Goal: Task Accomplishment & Management: Complete application form

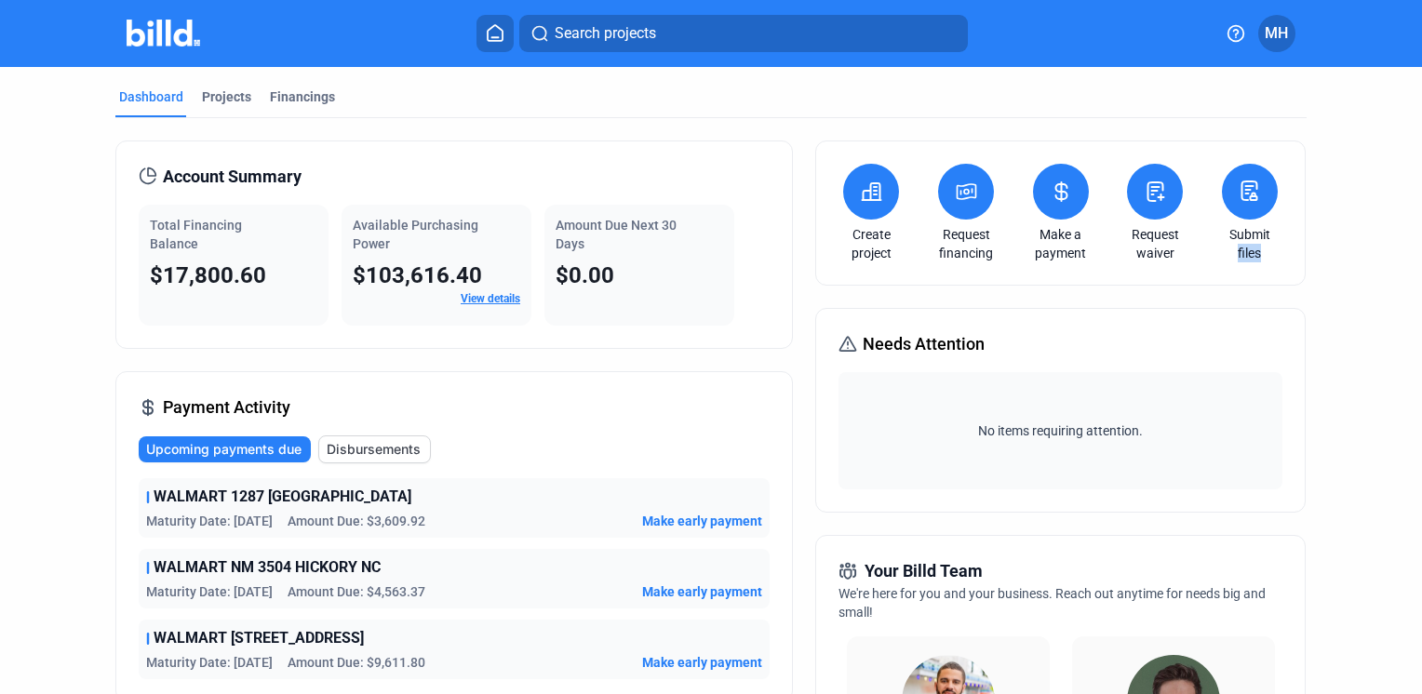
drag, startPoint x: 1412, startPoint y: 218, endPoint x: 1412, endPoint y: 269, distance: 51.2
drag, startPoint x: 1412, startPoint y: 269, endPoint x: 1380, endPoint y: 317, distance: 57.8
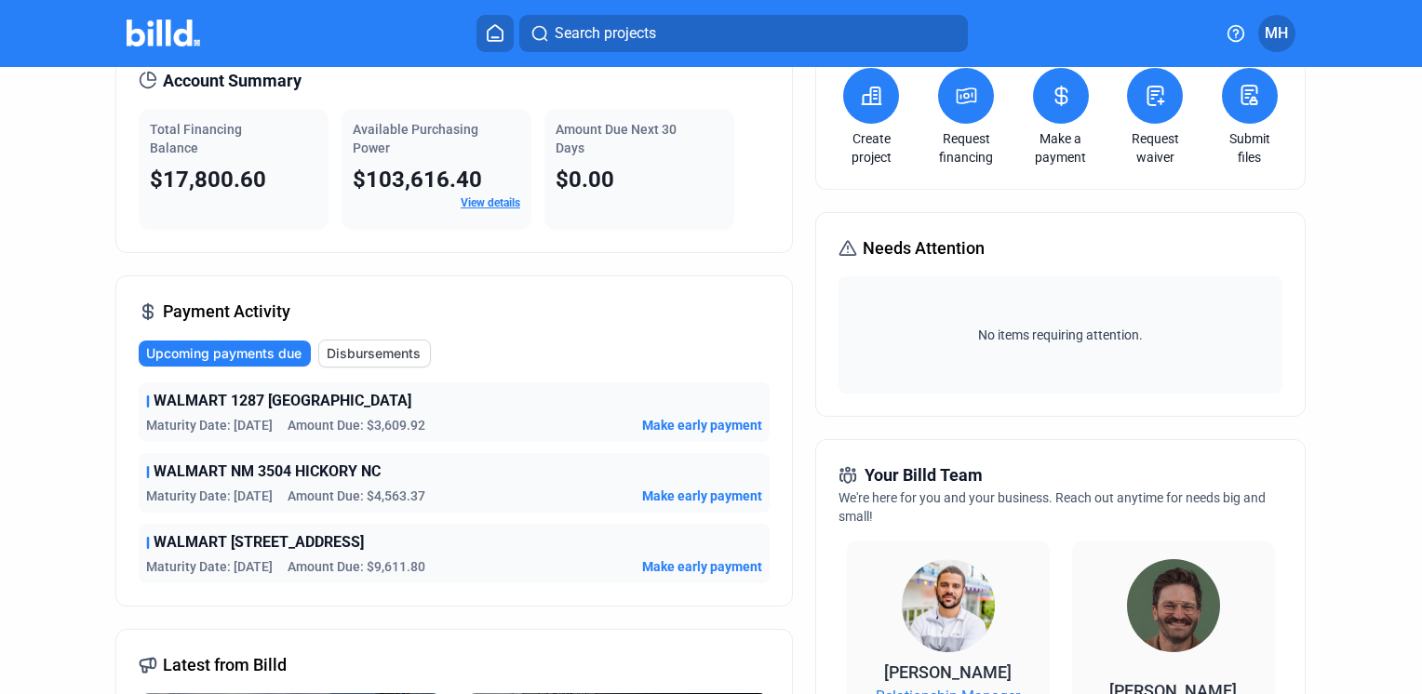
scroll to position [134, 0]
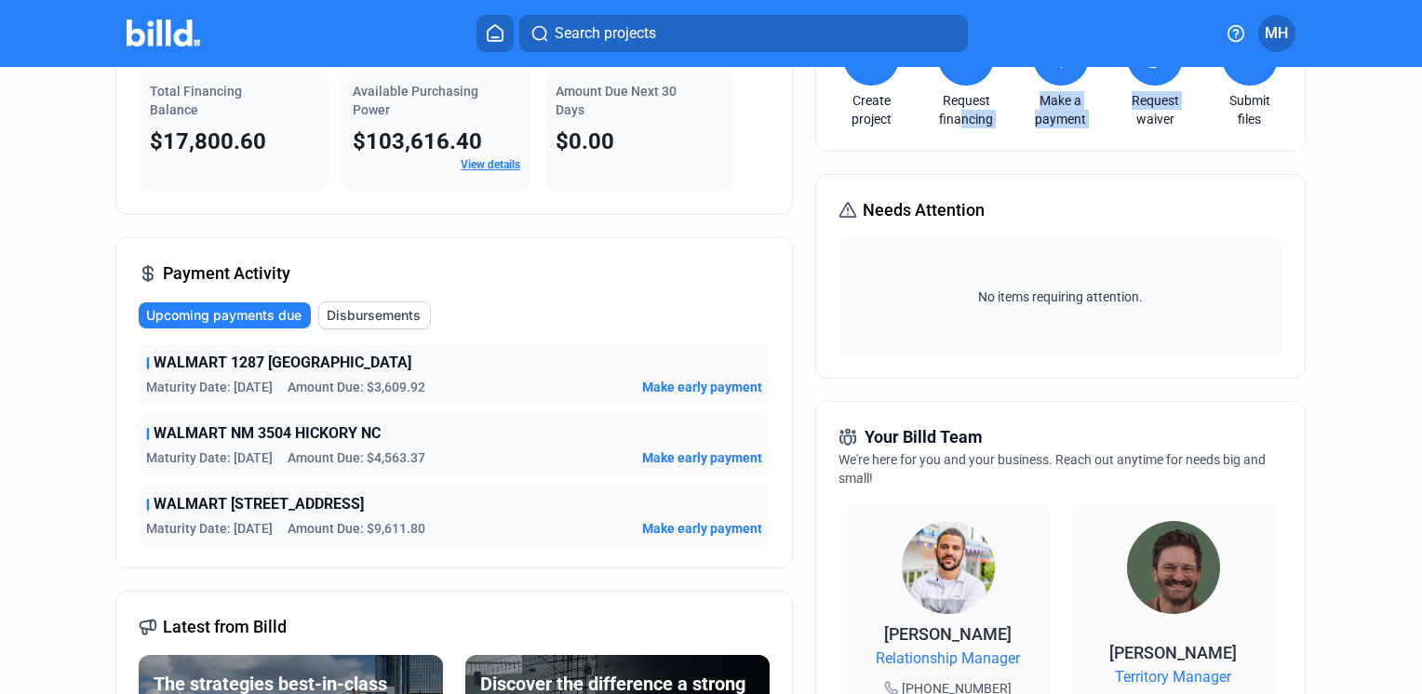
drag, startPoint x: 953, startPoint y: 151, endPoint x: 1120, endPoint y: 157, distance: 166.7
click at [1120, 157] on div "Create project Request financing Make a payment Request waiver Submit files Nee…" at bounding box center [1060, 602] width 490 height 1191
drag, startPoint x: 1120, startPoint y: 157, endPoint x: 1317, endPoint y: 203, distance: 202.5
click at [1317, 203] on div "Dashboard Projects Financings Account Summary Total Financing Balance $17,800.6…" at bounding box center [711, 576] width 1266 height 1287
drag, startPoint x: 1411, startPoint y: 200, endPoint x: 1407, endPoint y: 146, distance: 54.1
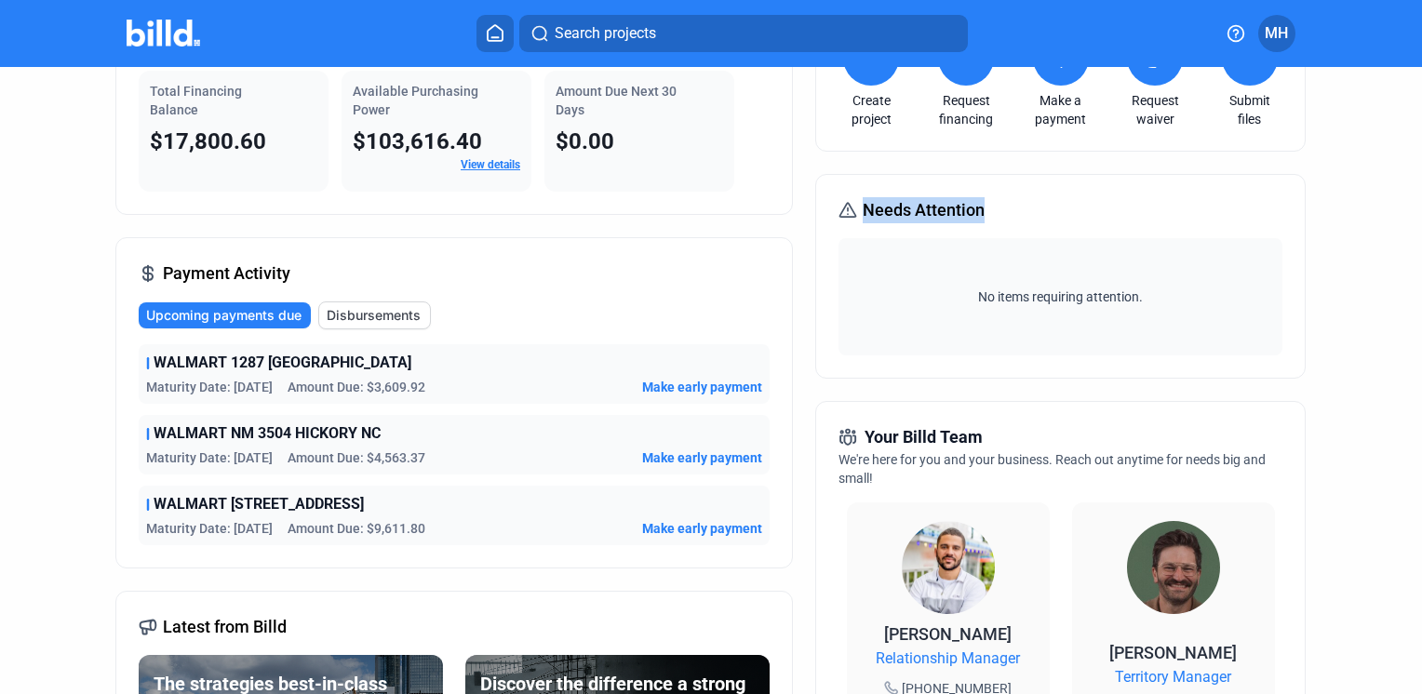
click at [1407, 146] on div "Dashboard Projects Financings Account Summary Total Financing Balance $17,800.6…" at bounding box center [711, 576] width 1422 height 1287
drag, startPoint x: 1407, startPoint y: 146, endPoint x: 1401, endPoint y: 211, distance: 65.5
click at [1401, 211] on div "Dashboard Projects Financings Account Summary Total Financing Balance $17,800.6…" at bounding box center [711, 576] width 1422 height 1287
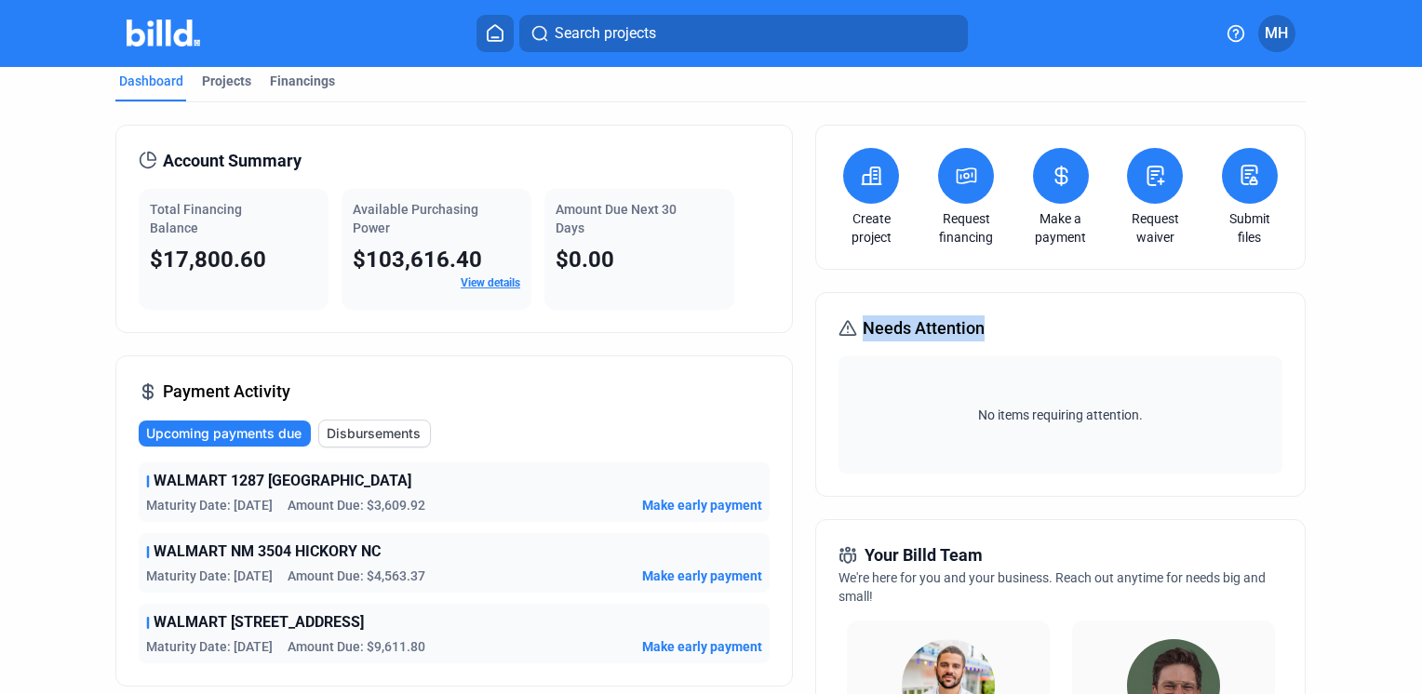
scroll to position [0, 0]
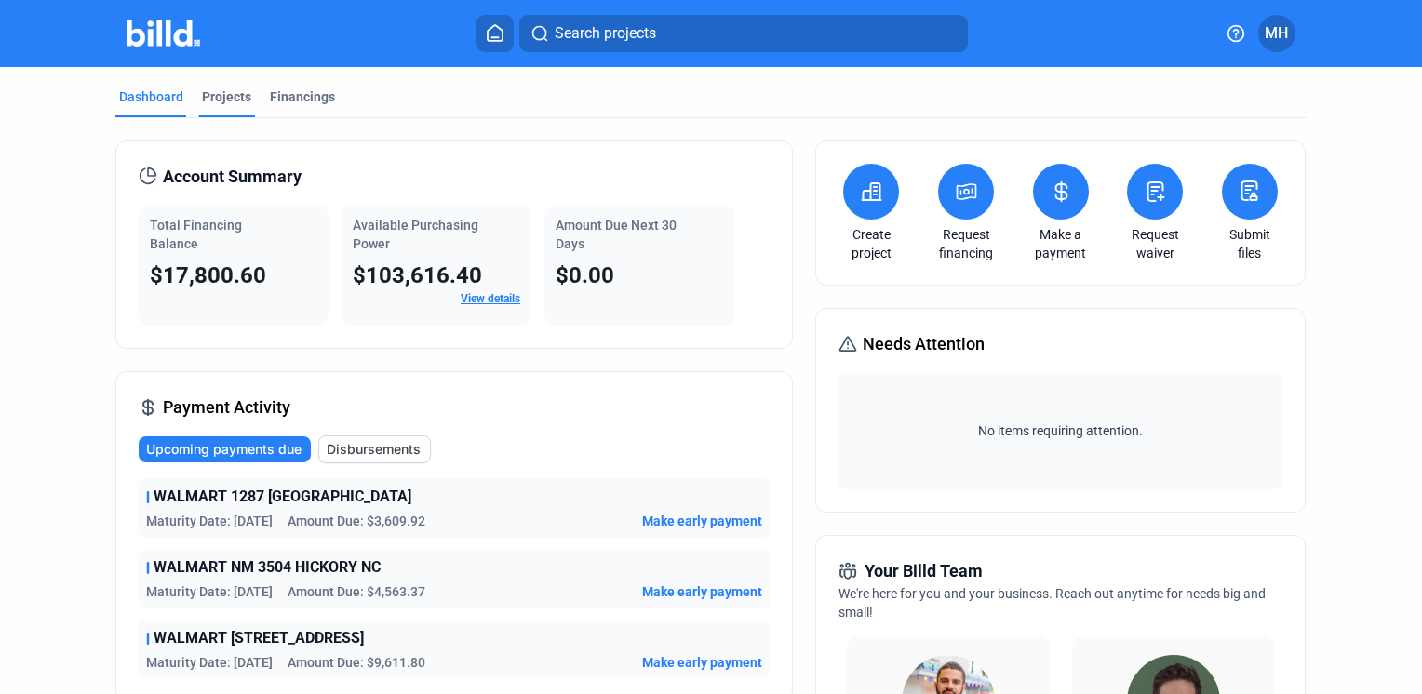
click at [218, 100] on div "Projects" at bounding box center [226, 96] width 49 height 19
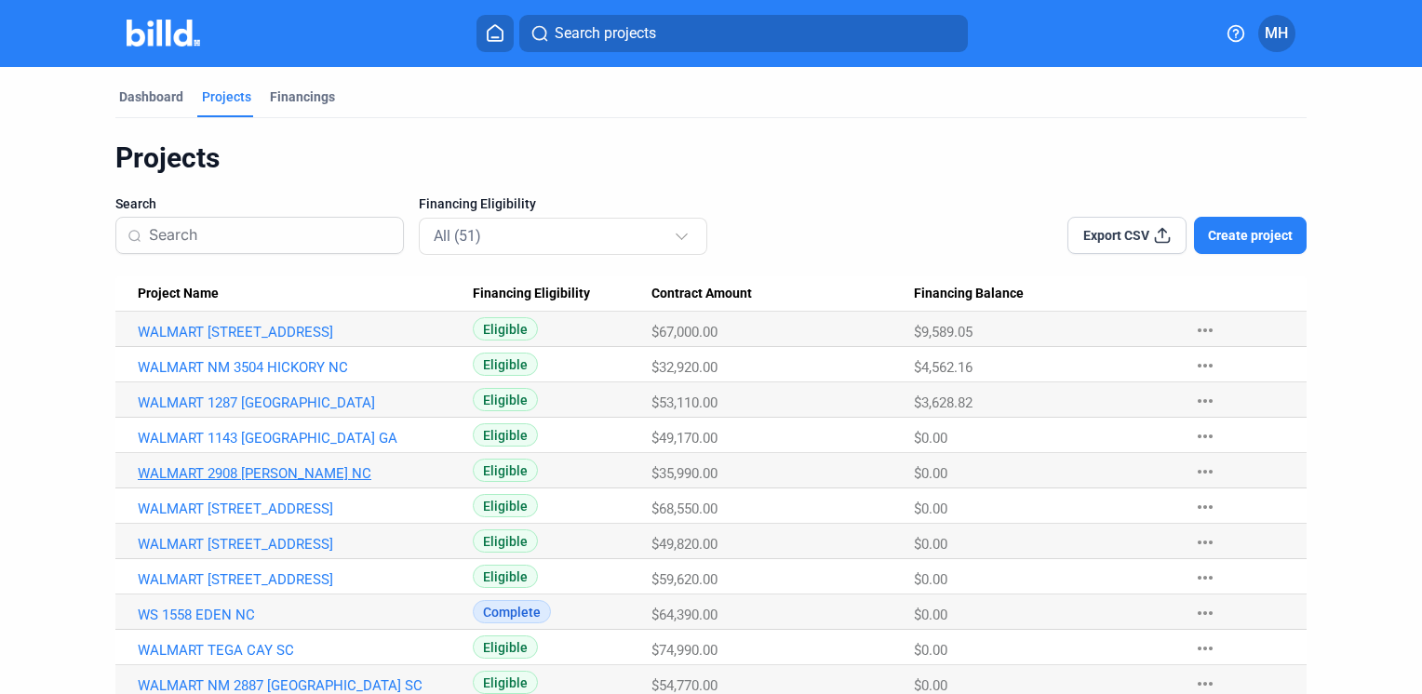
click at [253, 471] on link "WALMART 2908 [PERSON_NAME] NC" at bounding box center [298, 473] width 321 height 17
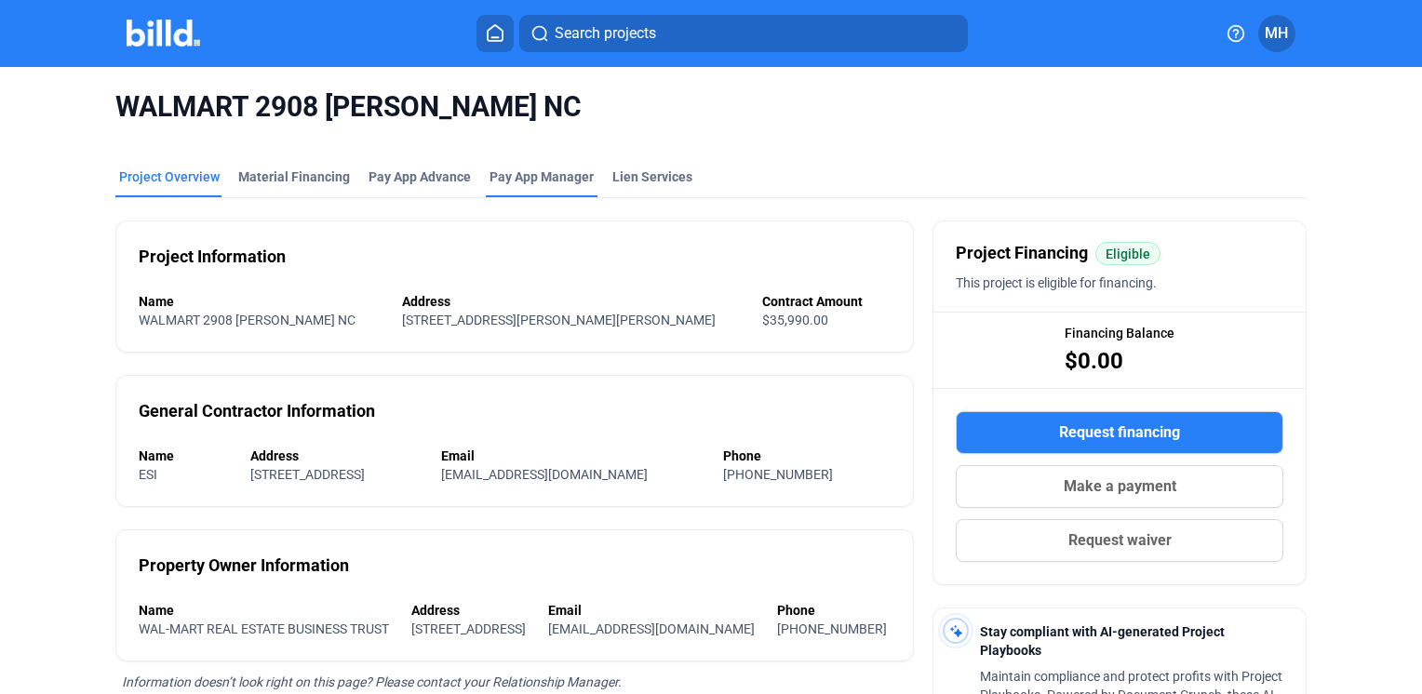
click at [519, 181] on span "Pay App Manager" at bounding box center [542, 177] width 104 height 19
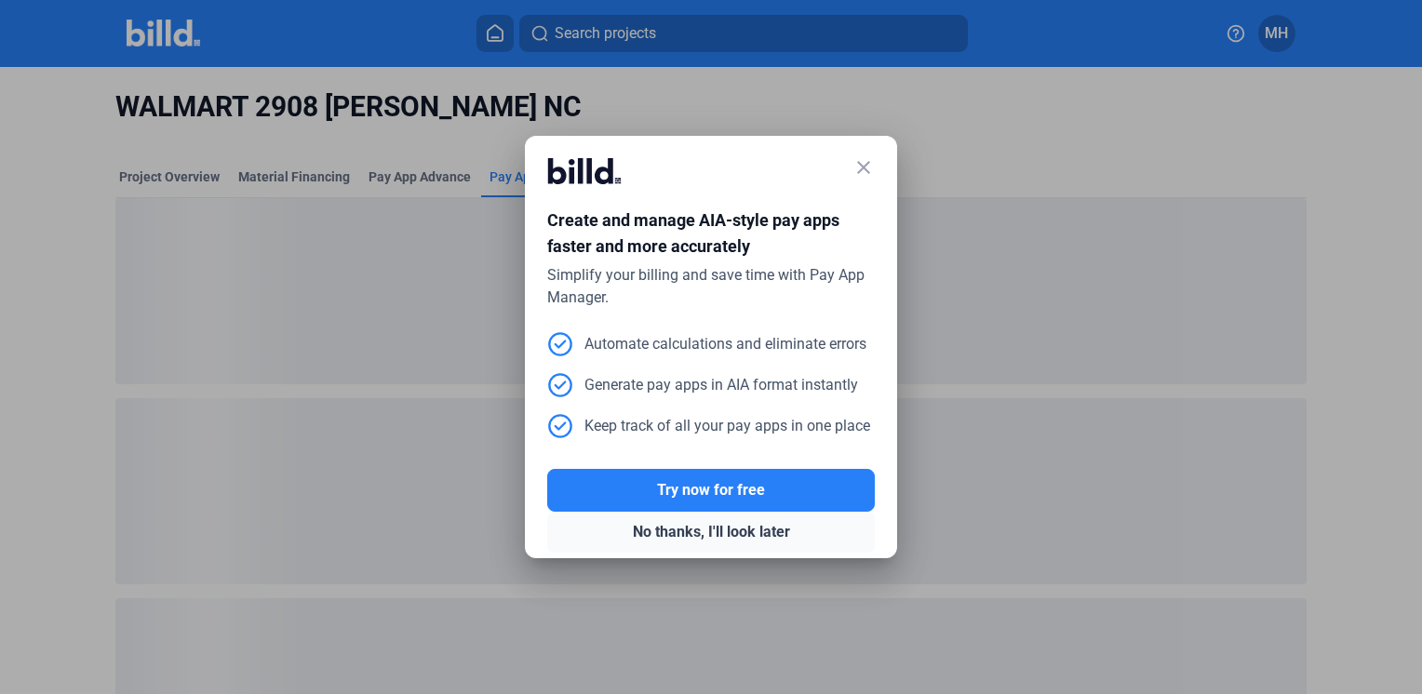
click at [711, 534] on button "No thanks, I'll look later" at bounding box center [711, 532] width 328 height 41
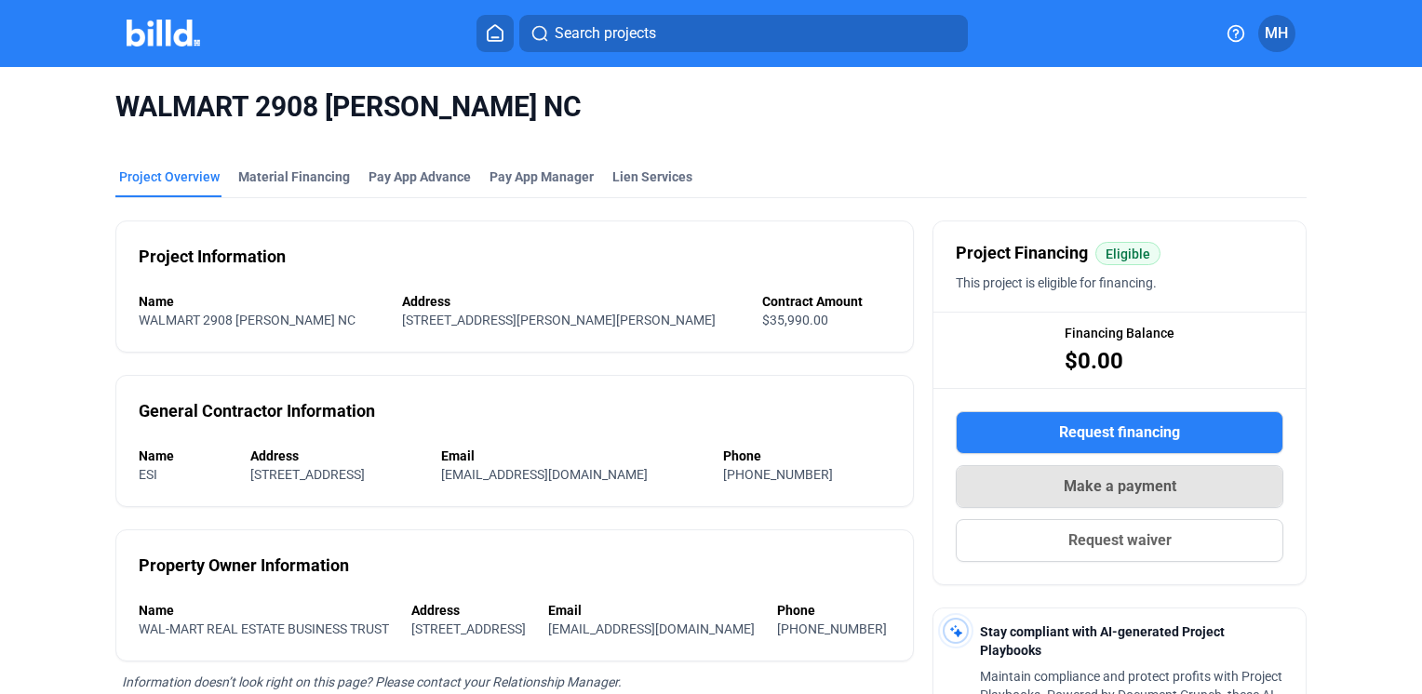
click at [1124, 488] on span "Make a payment" at bounding box center [1120, 487] width 113 height 22
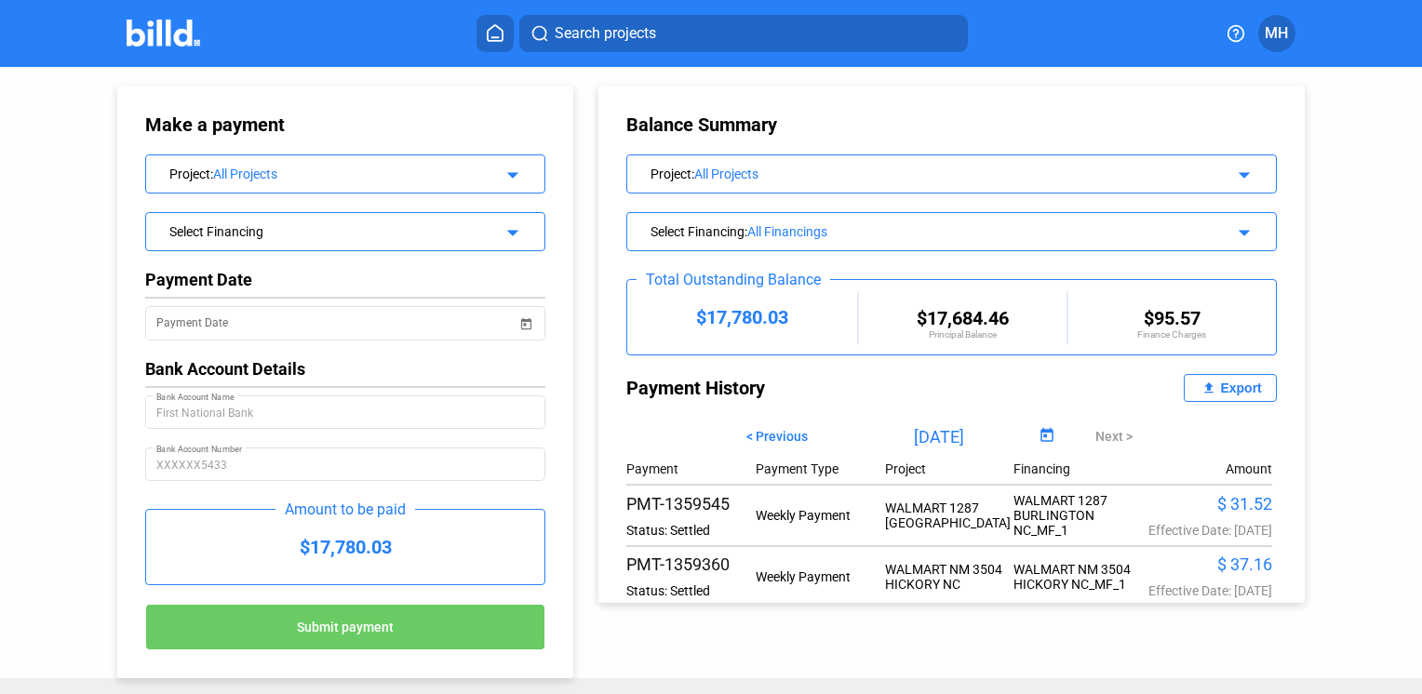
click at [1279, 34] on span "MH" at bounding box center [1276, 33] width 23 height 22
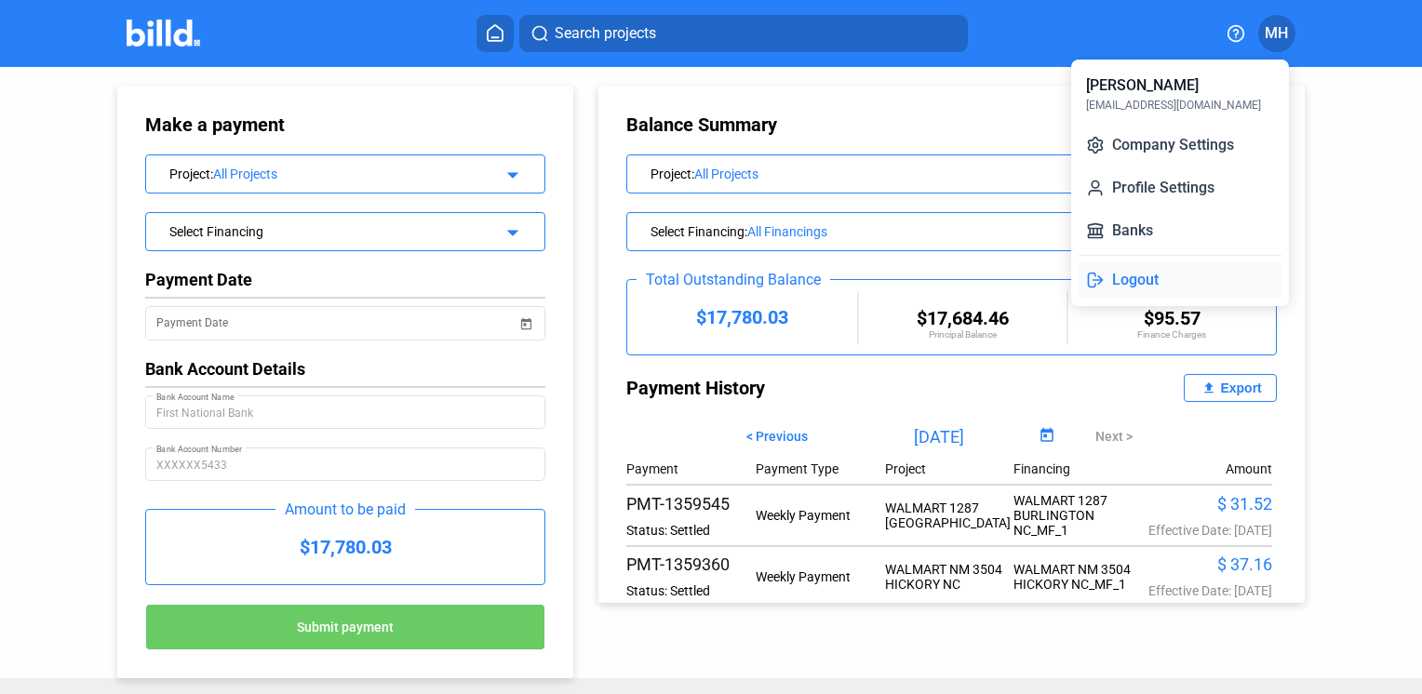
click at [1140, 277] on button "Logout" at bounding box center [1180, 280] width 203 height 37
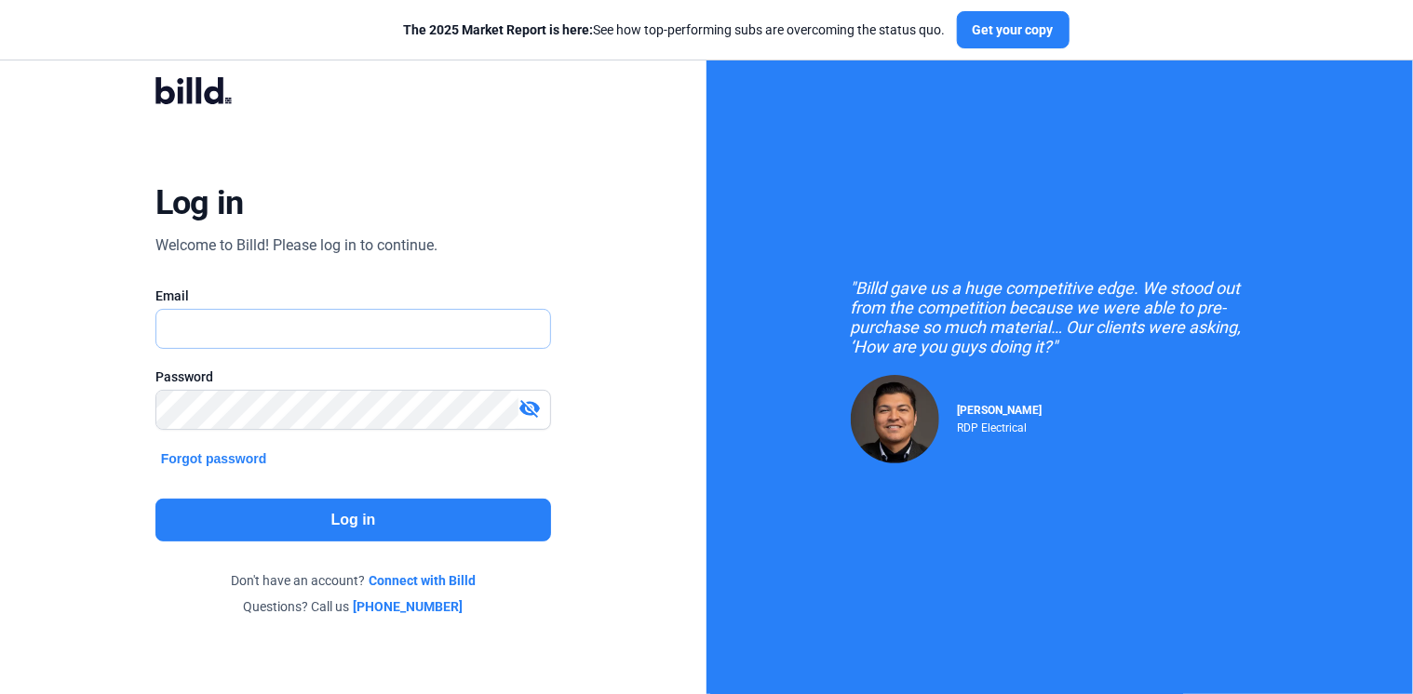
type input "[EMAIL_ADDRESS][DOMAIN_NAME]"
click at [339, 521] on button "Log in" at bounding box center [353, 520] width 397 height 43
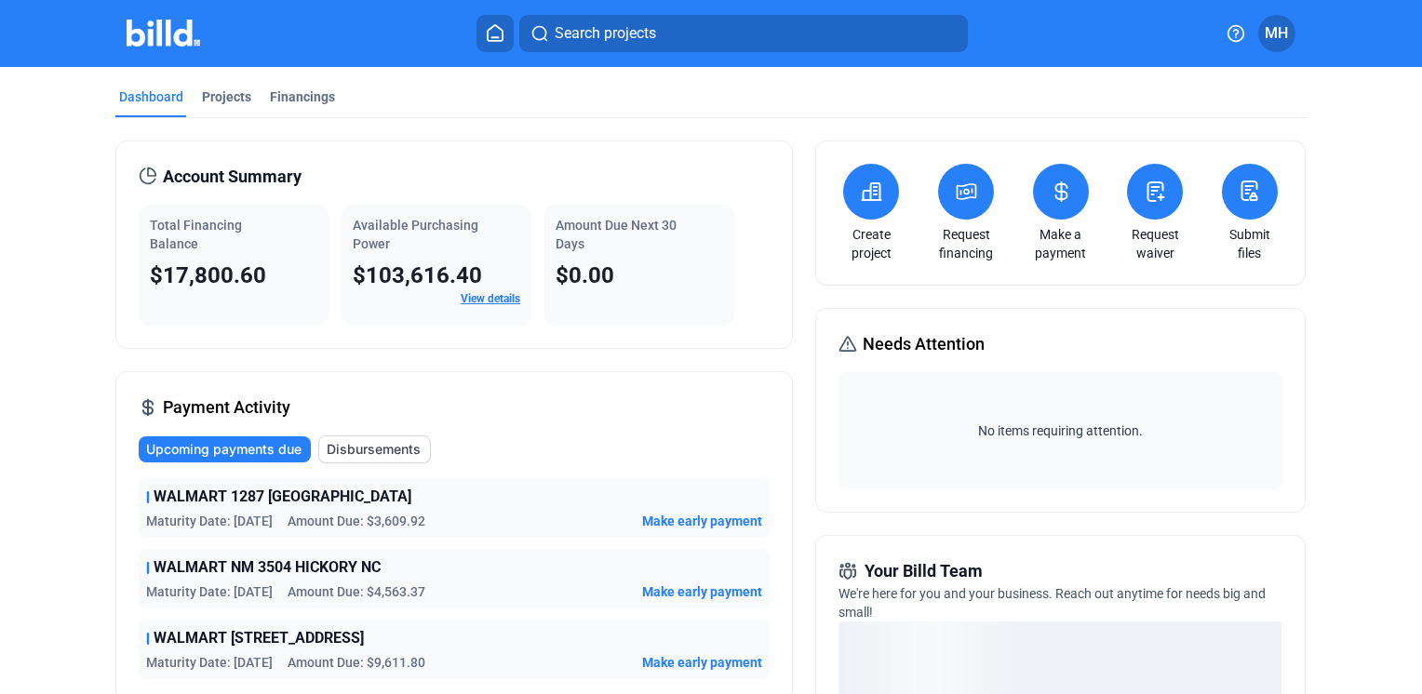
click at [1147, 210] on button at bounding box center [1155, 192] width 56 height 56
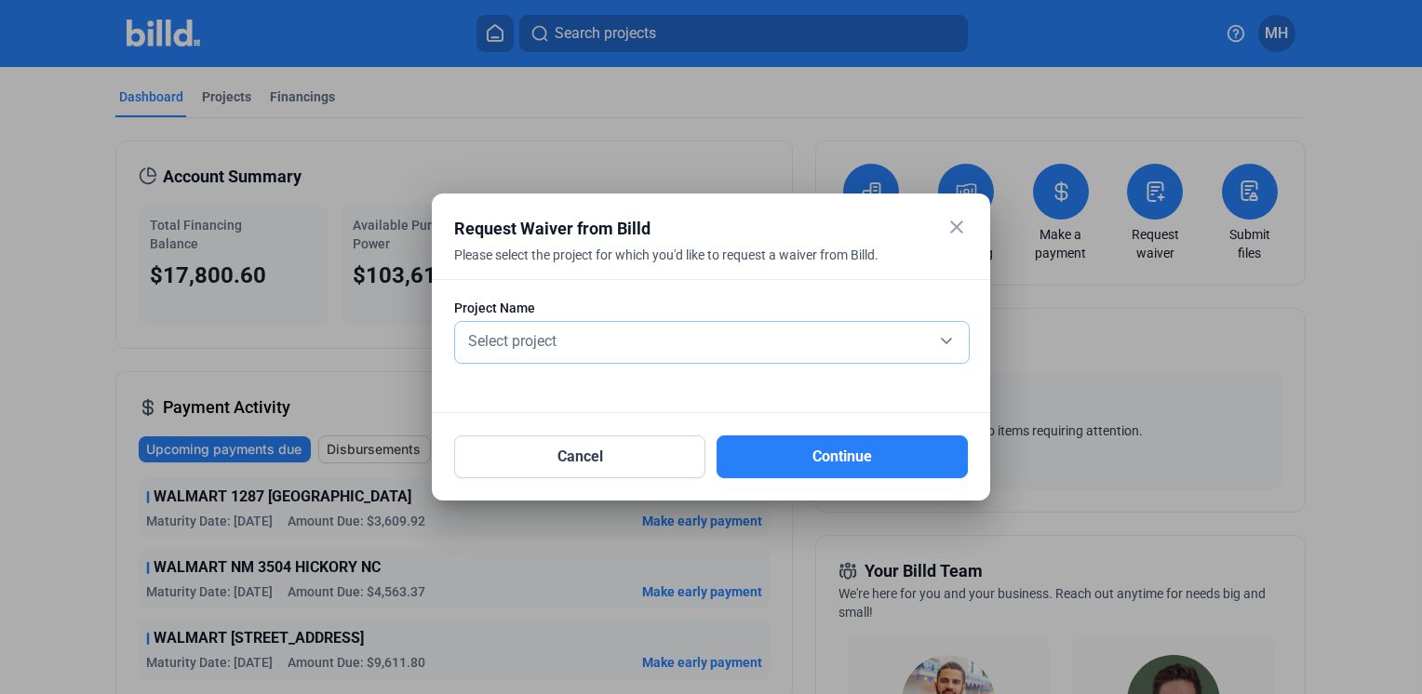
click at [942, 343] on div "Select project" at bounding box center [711, 340] width 495 height 26
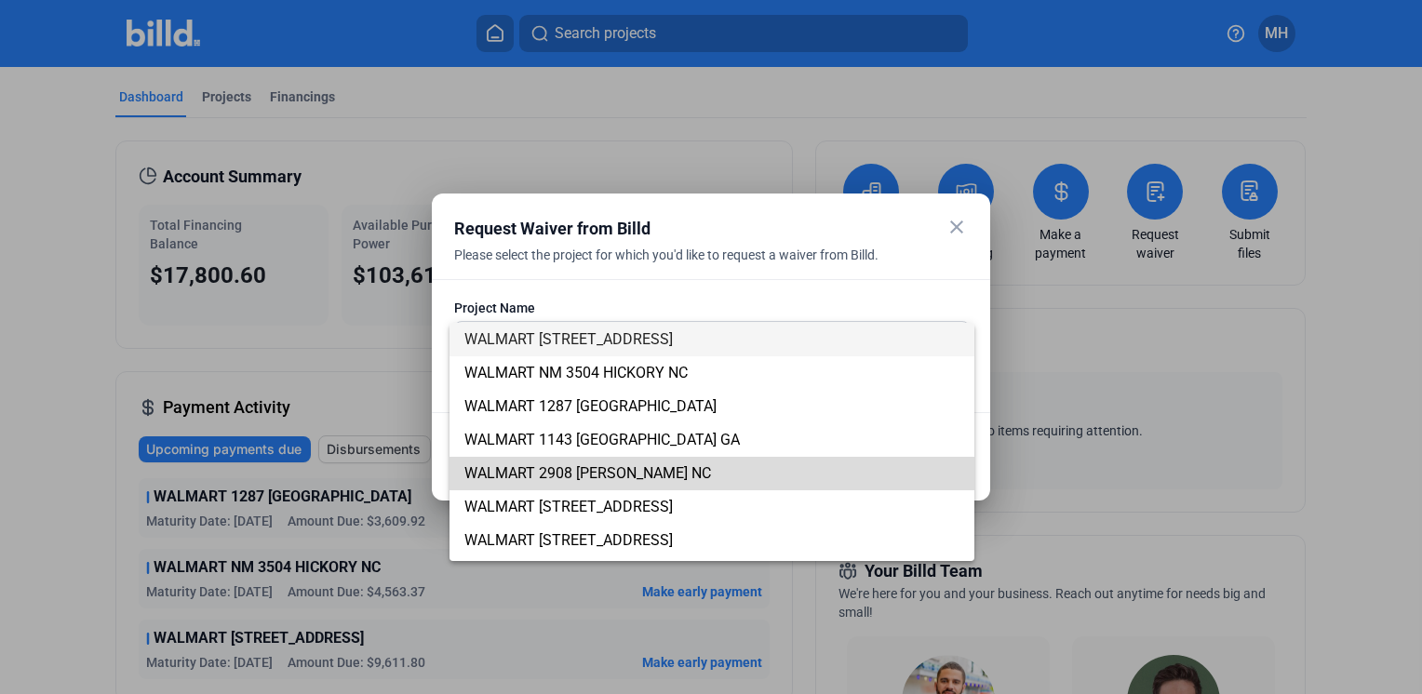
click at [775, 468] on span "WALMART 2908 [PERSON_NAME] NC" at bounding box center [711, 474] width 495 height 34
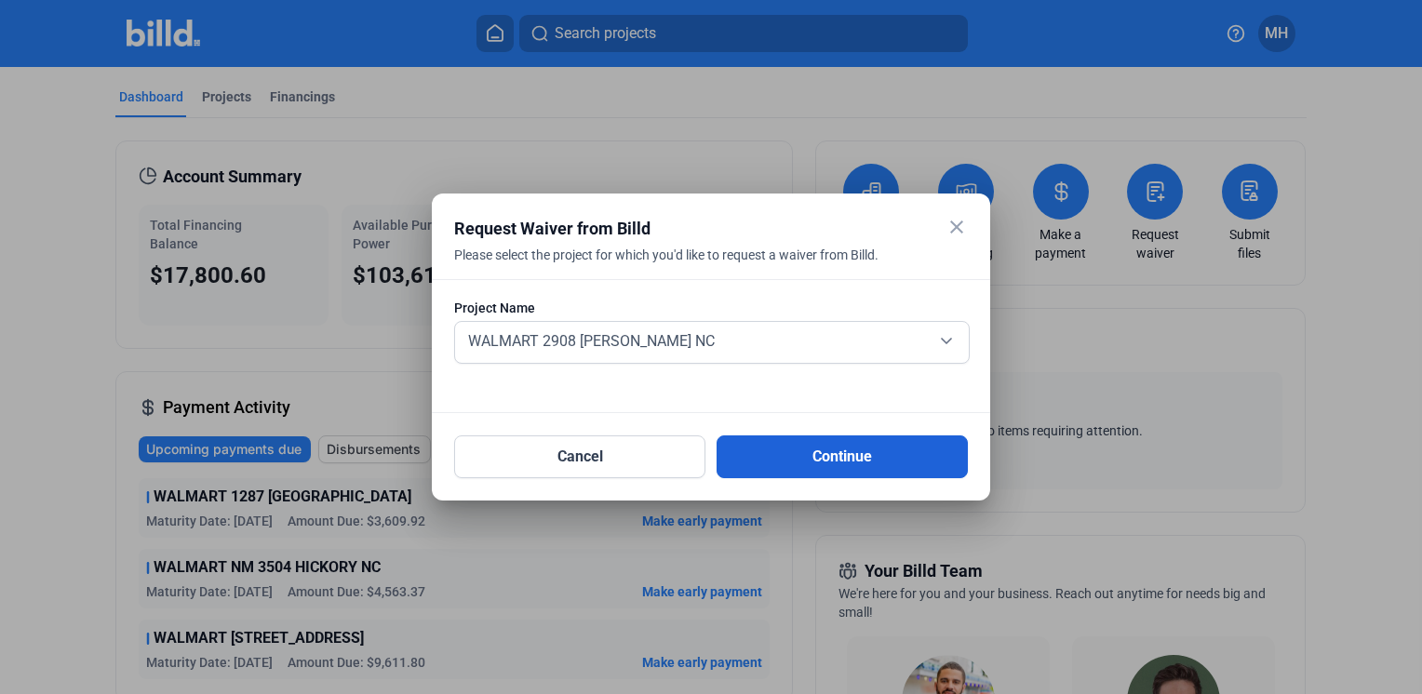
click at [802, 451] on button "Continue" at bounding box center [842, 457] width 251 height 43
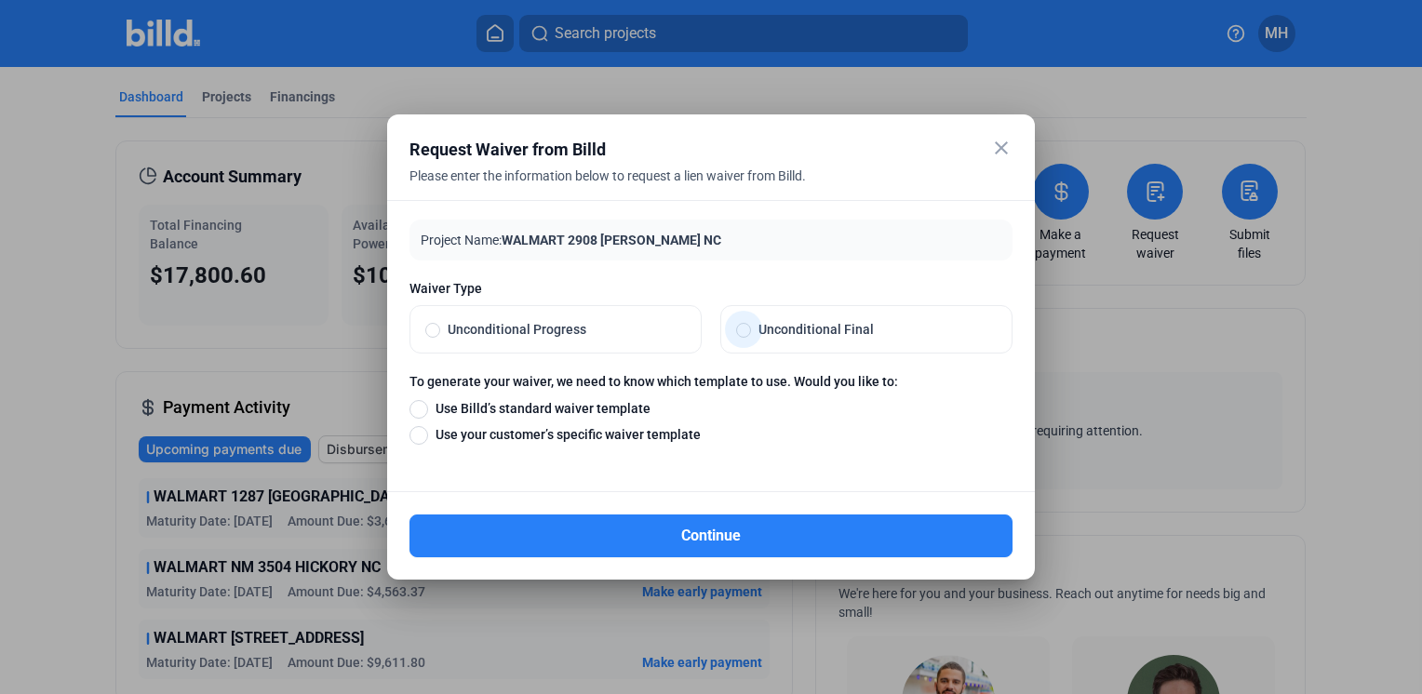
click at [746, 330] on span at bounding box center [746, 330] width 0 height 0
click at [745, 329] on input "Unconditional Final" at bounding box center [743, 329] width 15 height 17
radio input "true"
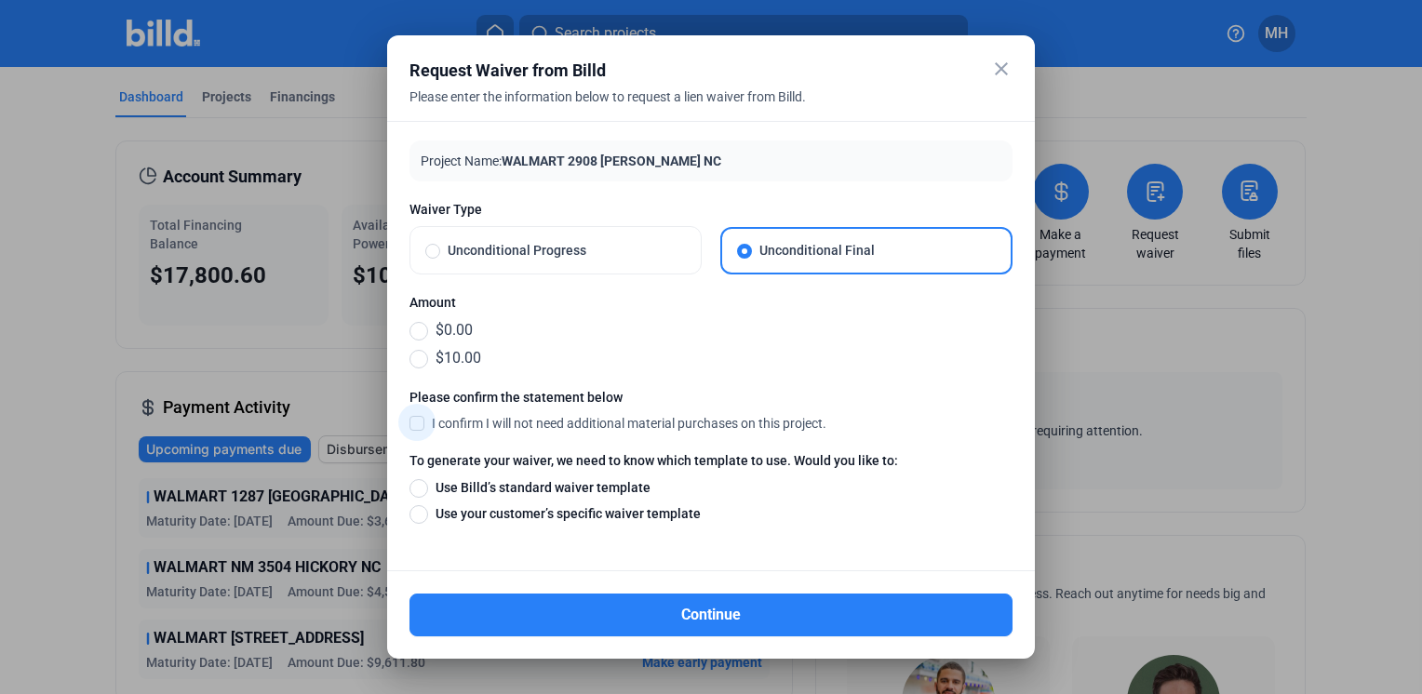
click at [417, 423] on span at bounding box center [417, 422] width 15 height 17
click at [0, 0] on input "I confirm I will not need additional material purchases on this project." at bounding box center [0, 0] width 0 height 0
click at [417, 490] on span at bounding box center [419, 488] width 19 height 19
click at [417, 490] on input "Use Billd’s standard waiver template" at bounding box center [419, 487] width 19 height 20
radio input "true"
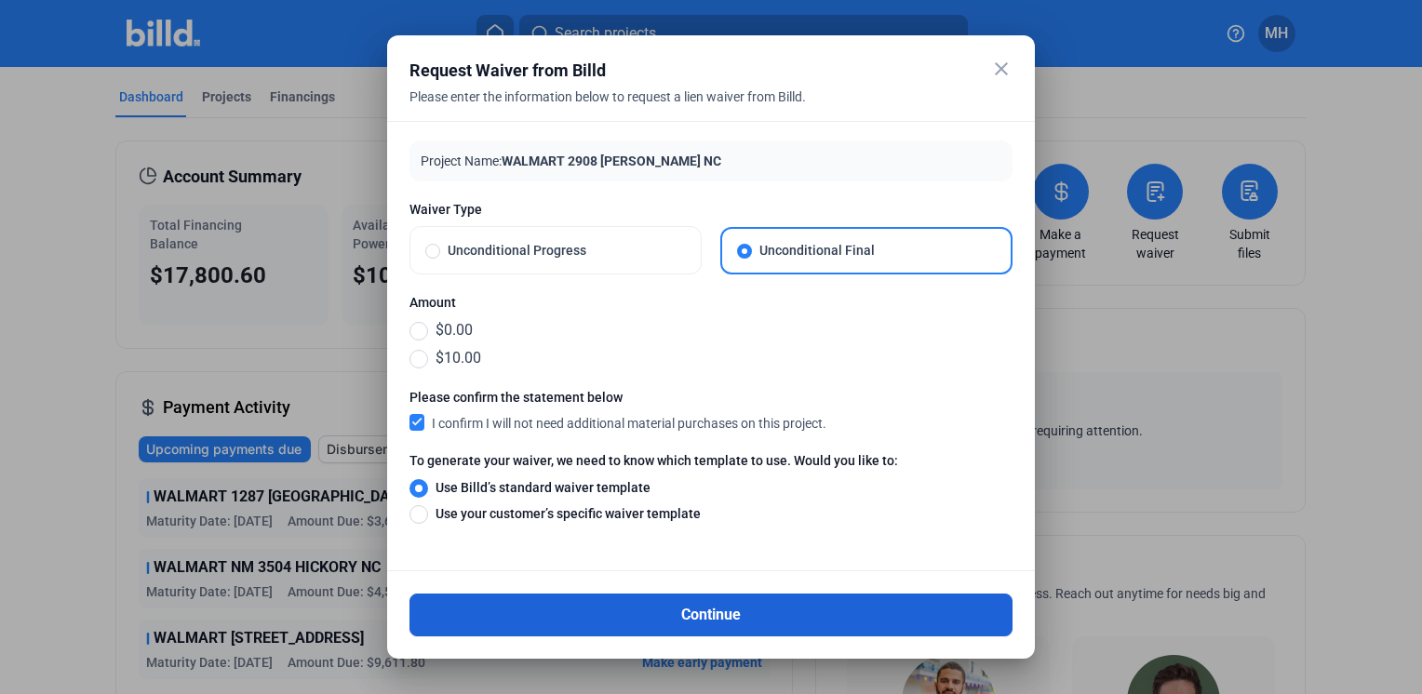
click at [699, 609] on button "Continue" at bounding box center [711, 615] width 603 height 43
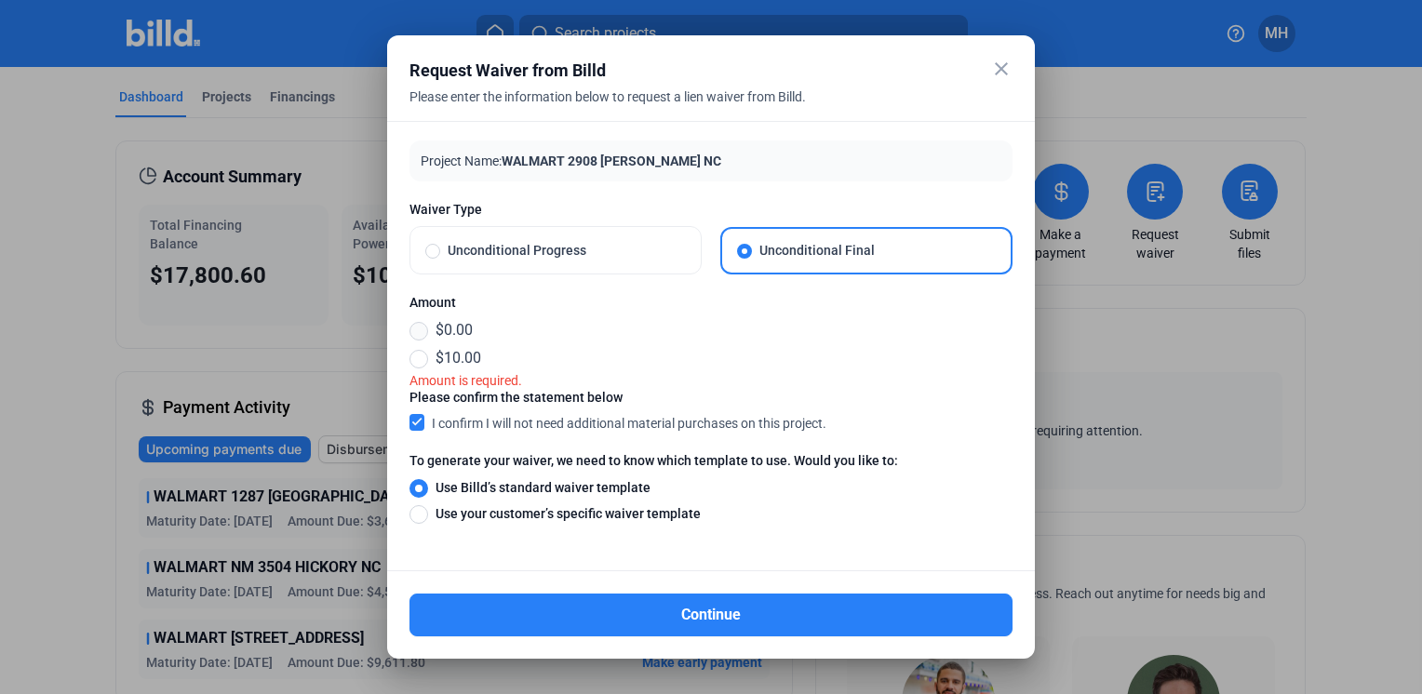
click at [421, 332] on span at bounding box center [419, 331] width 19 height 19
click at [421, 332] on input "$0.00" at bounding box center [419, 330] width 19 height 20
radio input "true"
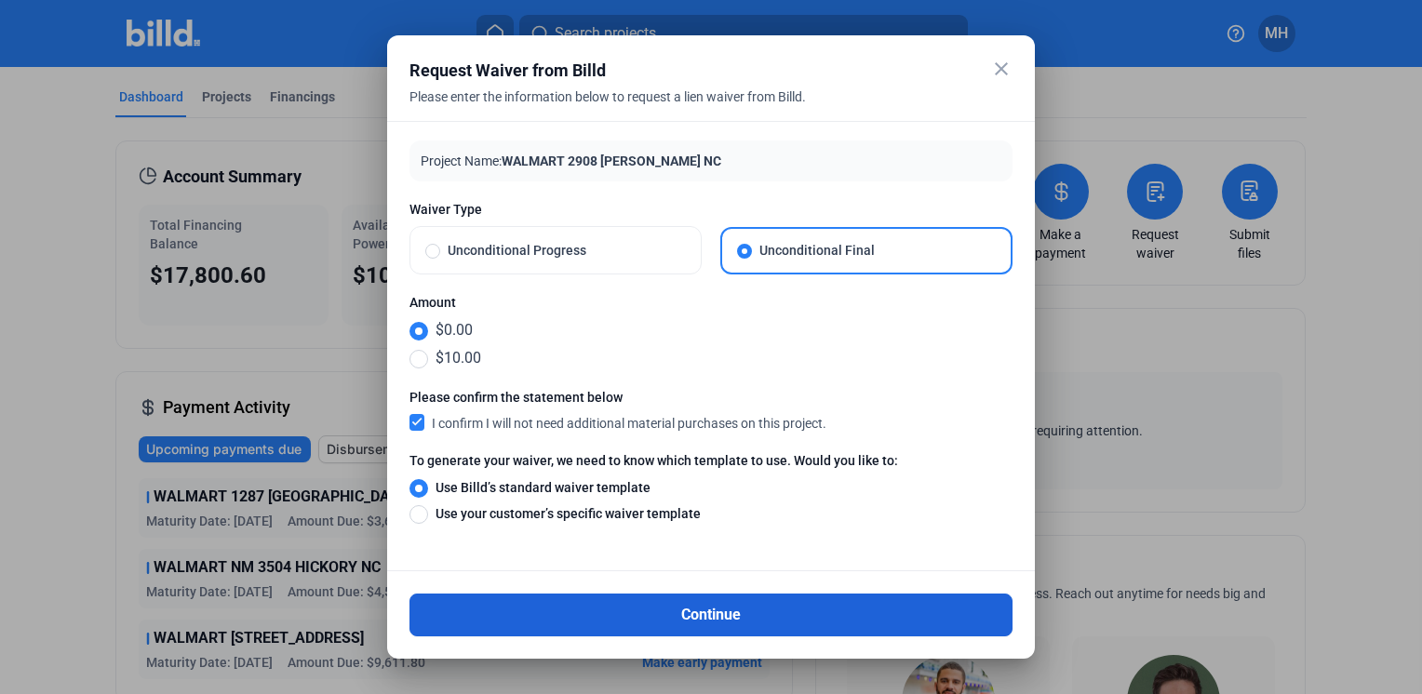
click at [694, 610] on button "Continue" at bounding box center [711, 615] width 603 height 43
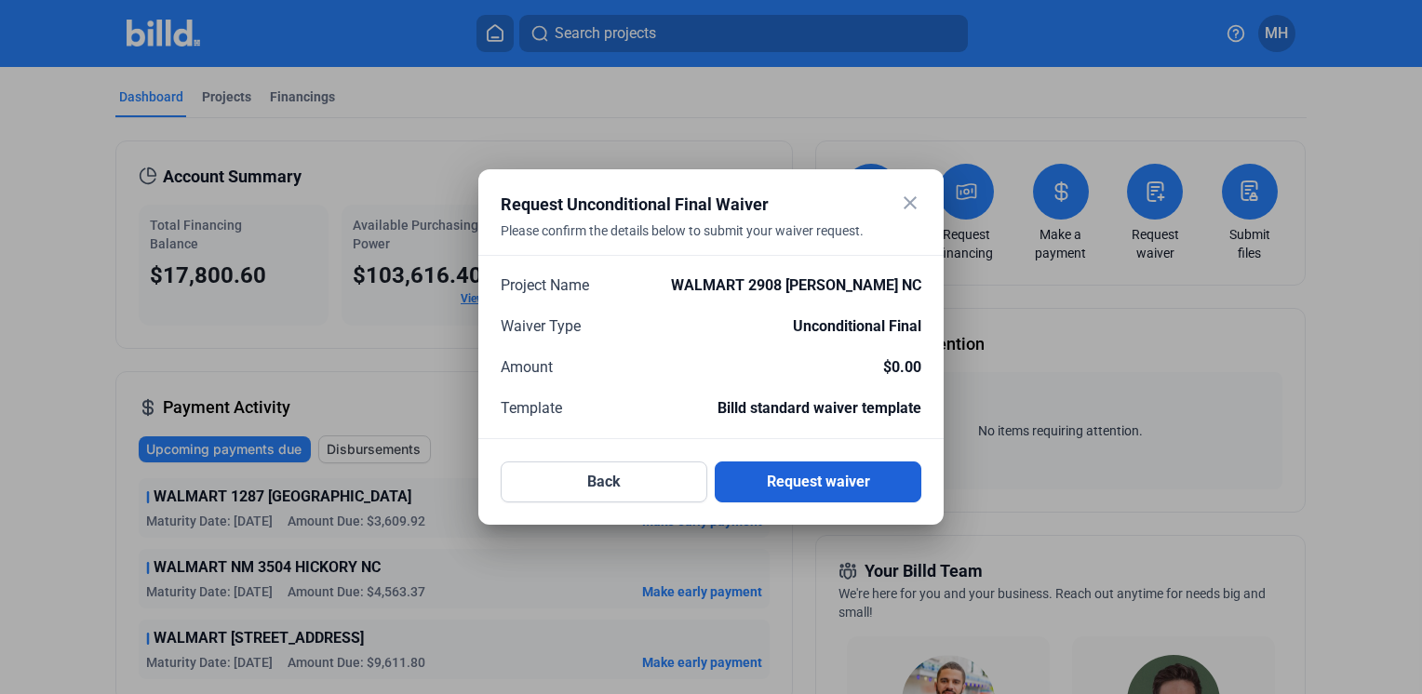
click at [812, 476] on button "Request waiver" at bounding box center [818, 482] width 207 height 41
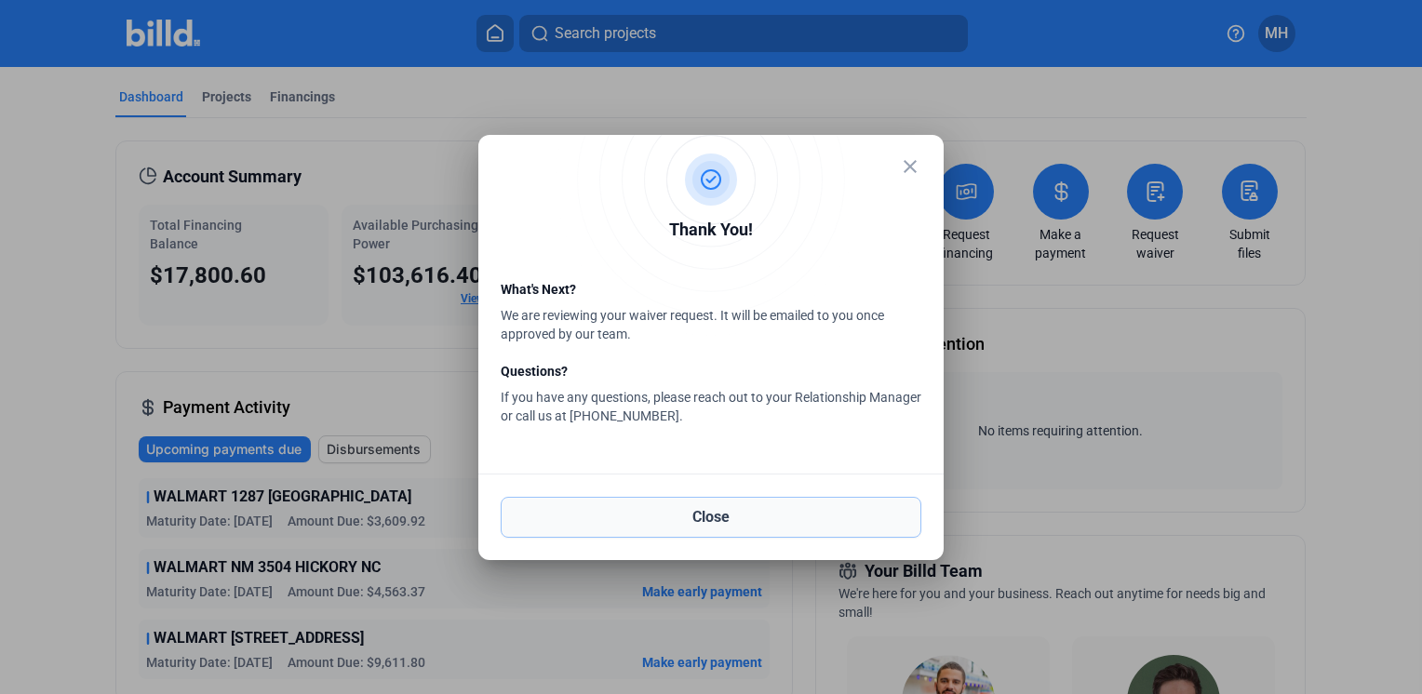
click at [716, 514] on button "Close" at bounding box center [711, 517] width 421 height 41
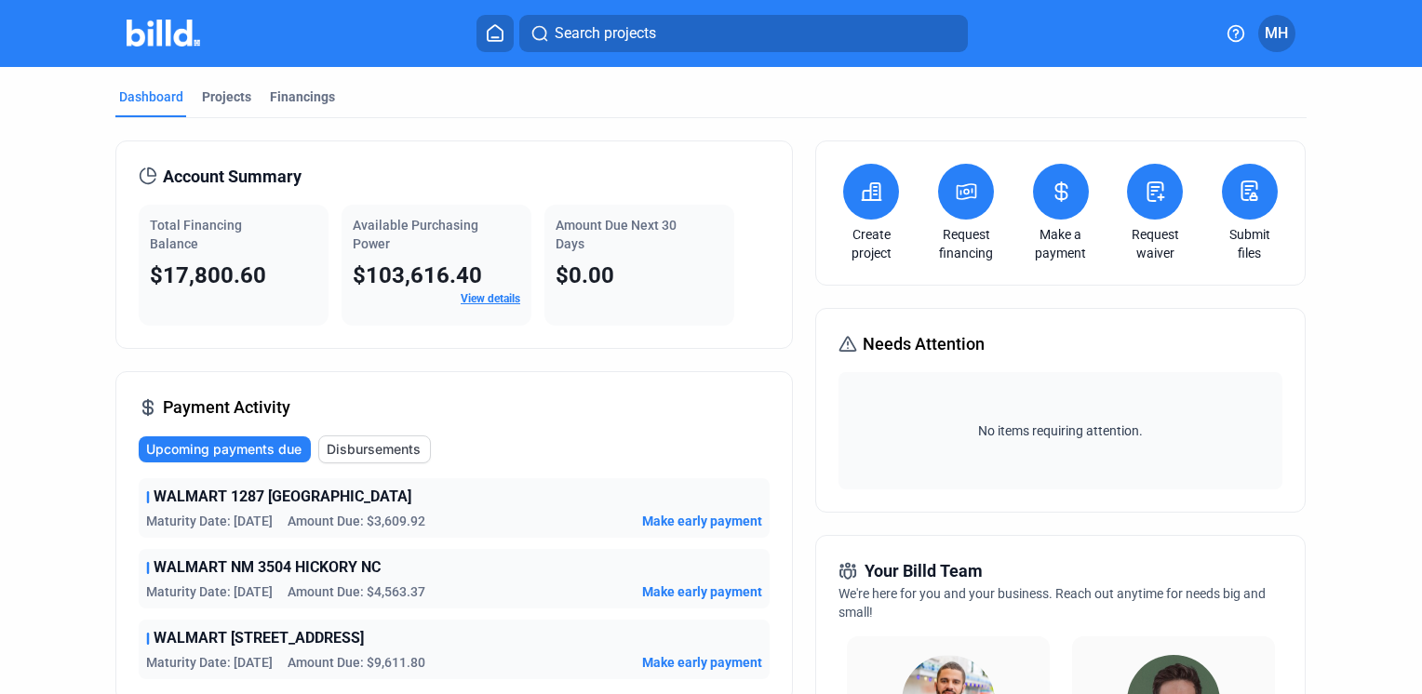
click at [1154, 198] on icon at bounding box center [1155, 192] width 23 height 22
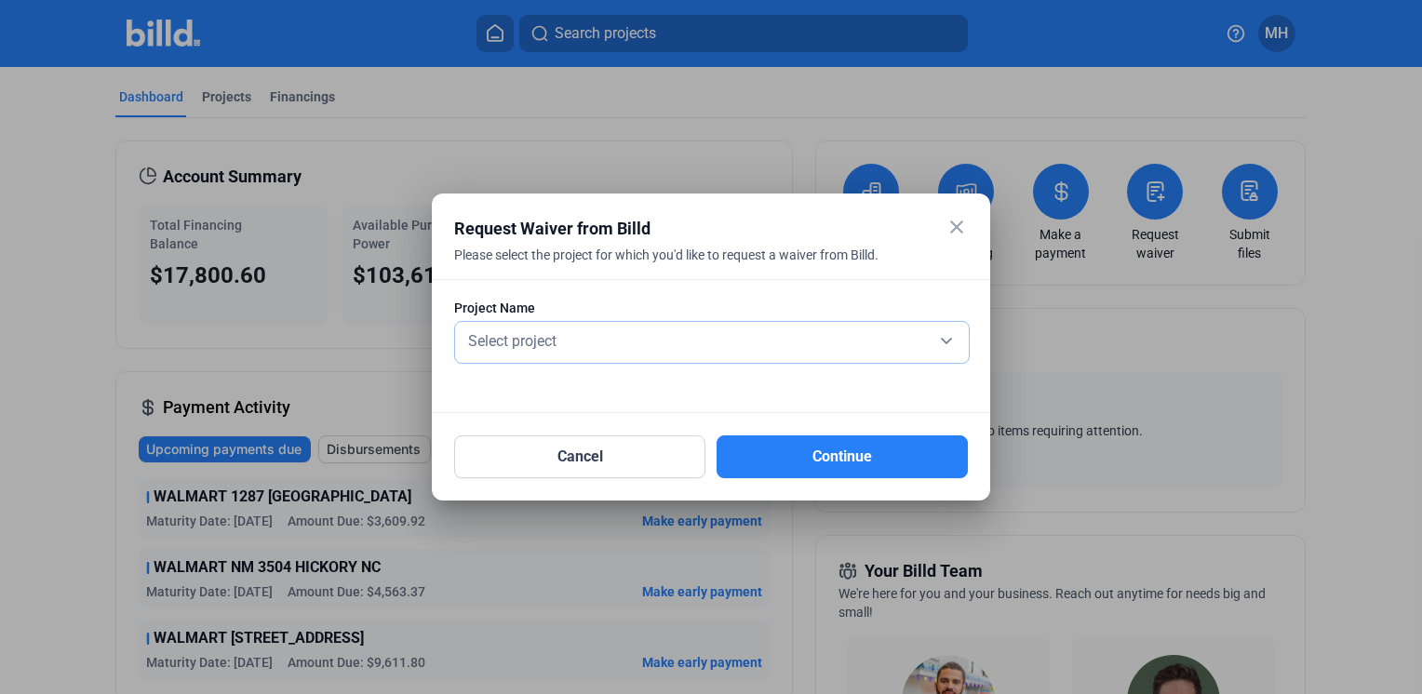
click at [942, 343] on div "Select project" at bounding box center [711, 340] width 495 height 26
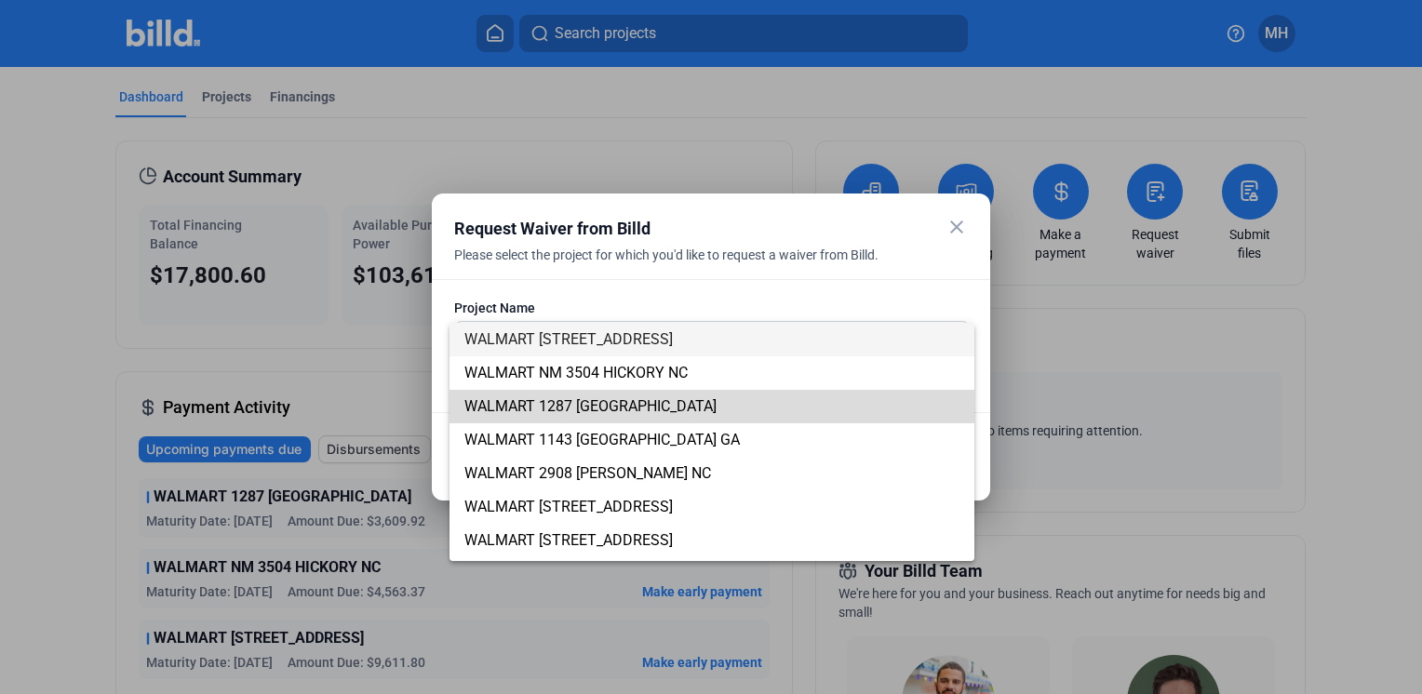
click at [845, 402] on span "WALMART 1287 [GEOGRAPHIC_DATA]" at bounding box center [711, 407] width 495 height 34
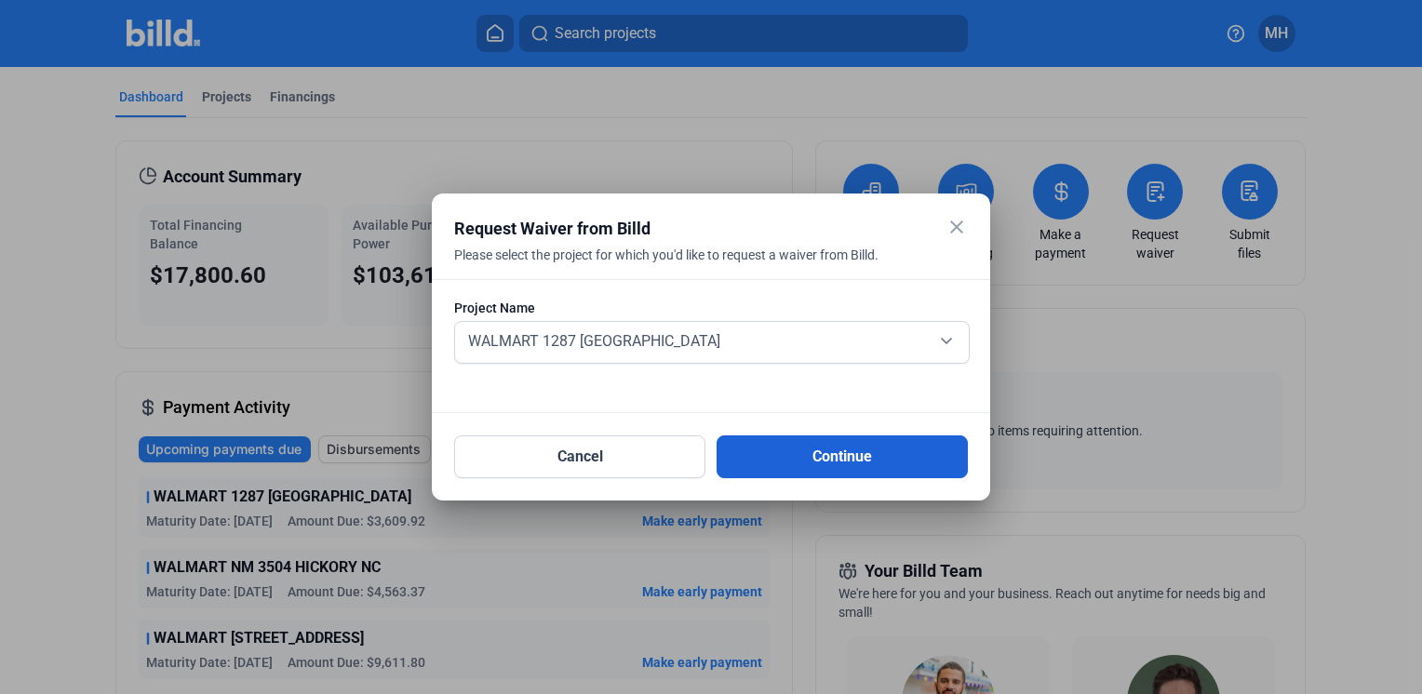
click at [841, 459] on button "Continue" at bounding box center [842, 457] width 251 height 43
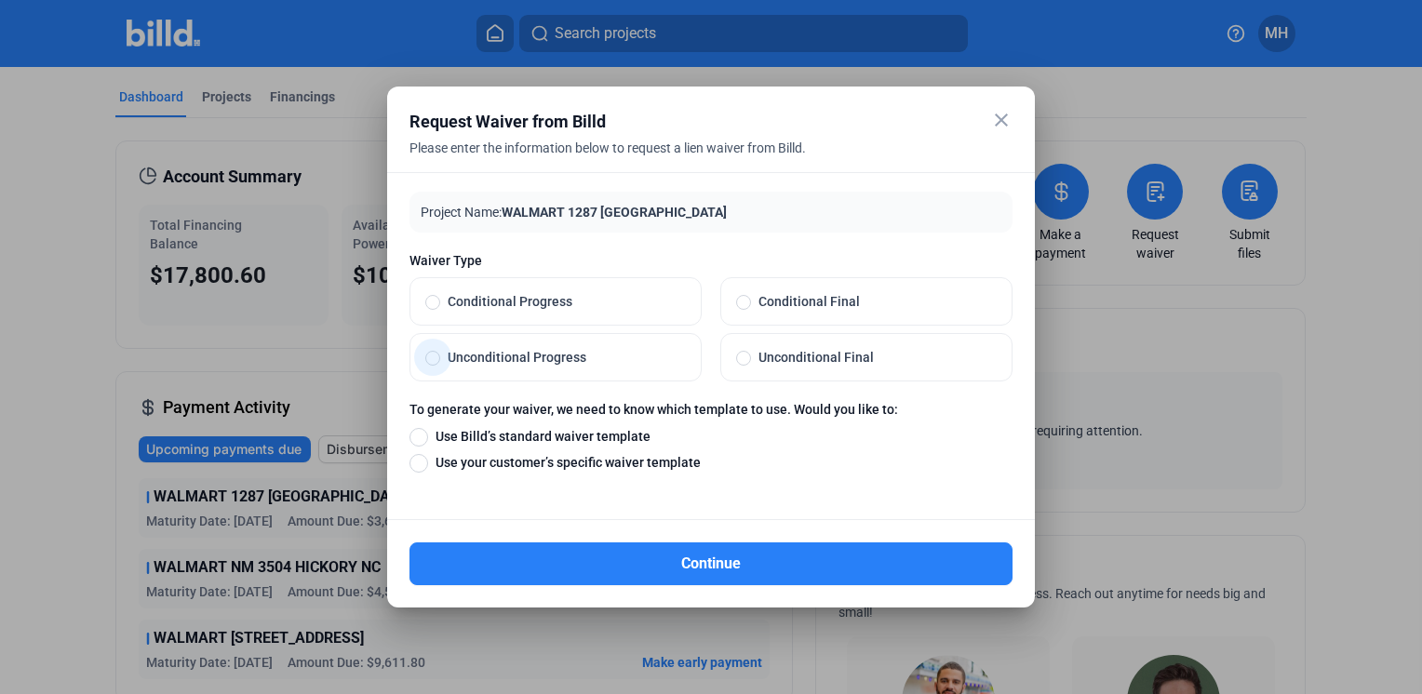
click at [429, 356] on span at bounding box center [432, 358] width 15 height 15
click at [429, 356] on input "Unconditional Progress" at bounding box center [432, 357] width 15 height 17
radio input "true"
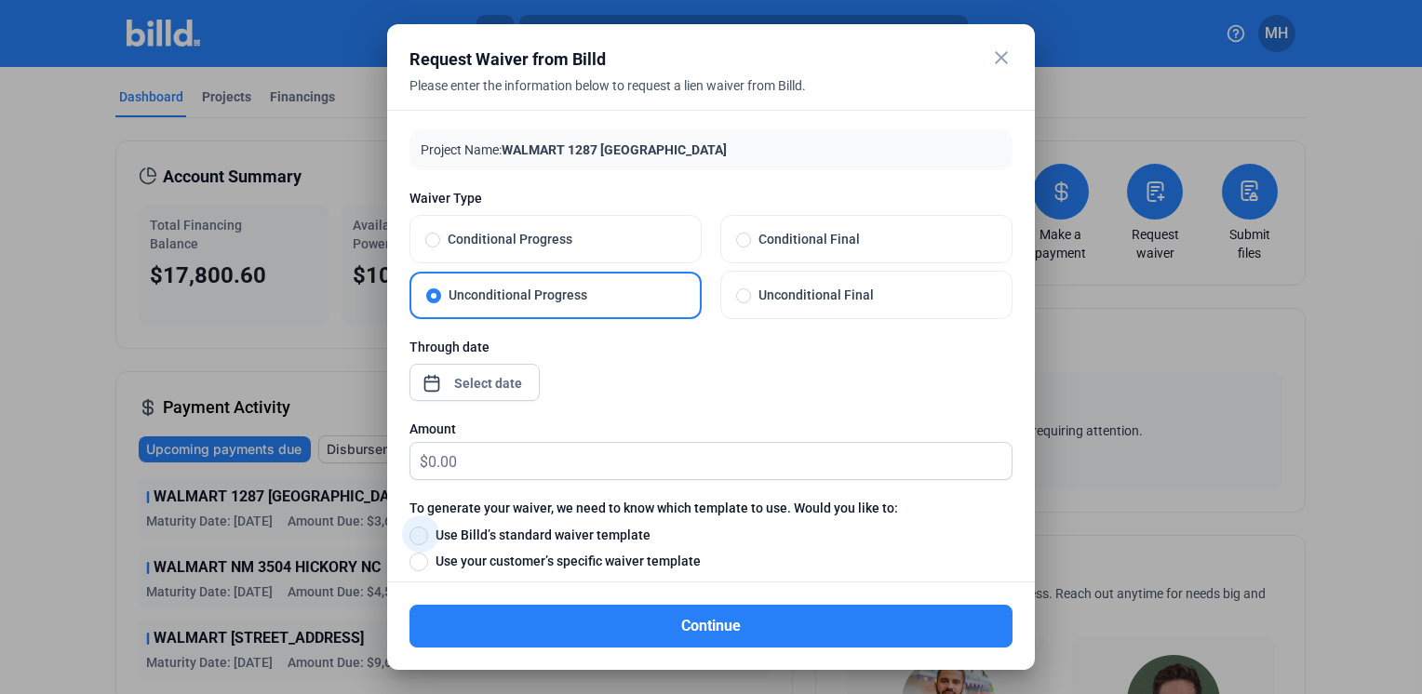
click at [414, 531] on span at bounding box center [419, 536] width 19 height 19
click at [414, 531] on input "Use Billd’s standard waiver template" at bounding box center [419, 535] width 19 height 20
radio input "true"
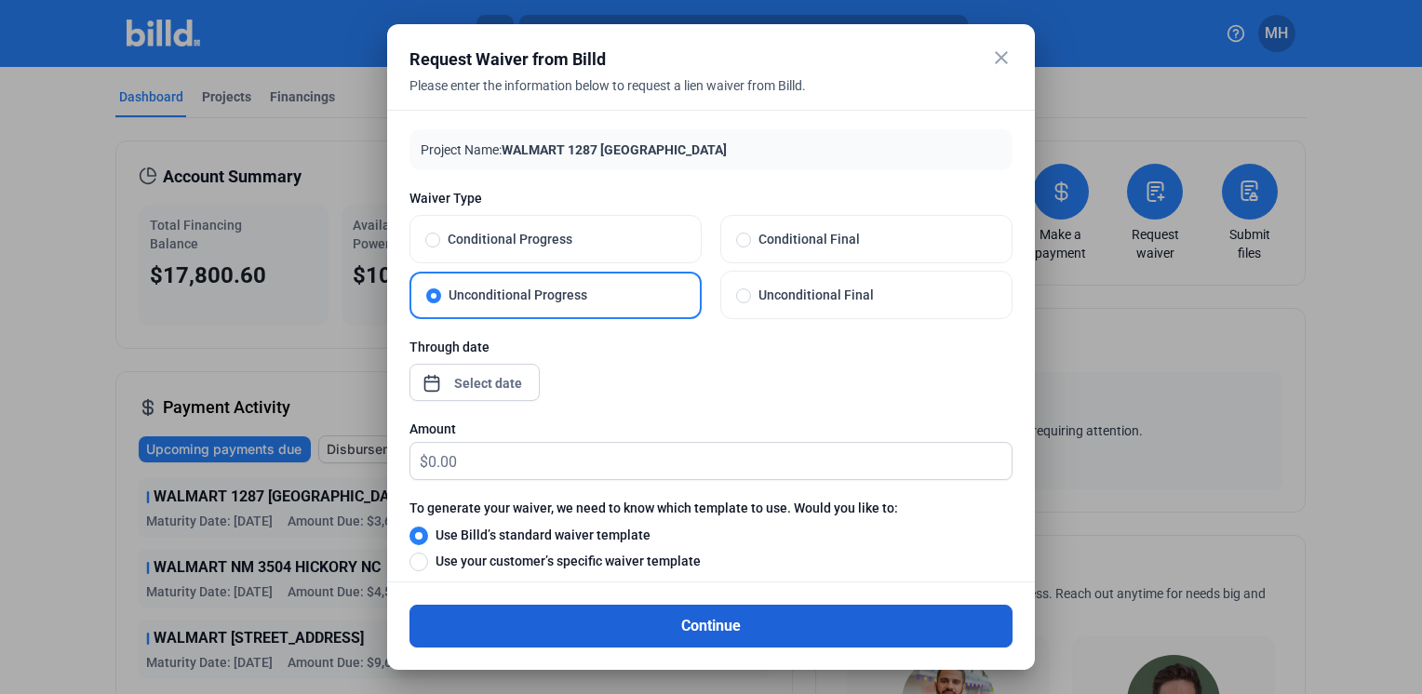
click at [703, 622] on button "Continue" at bounding box center [711, 626] width 603 height 43
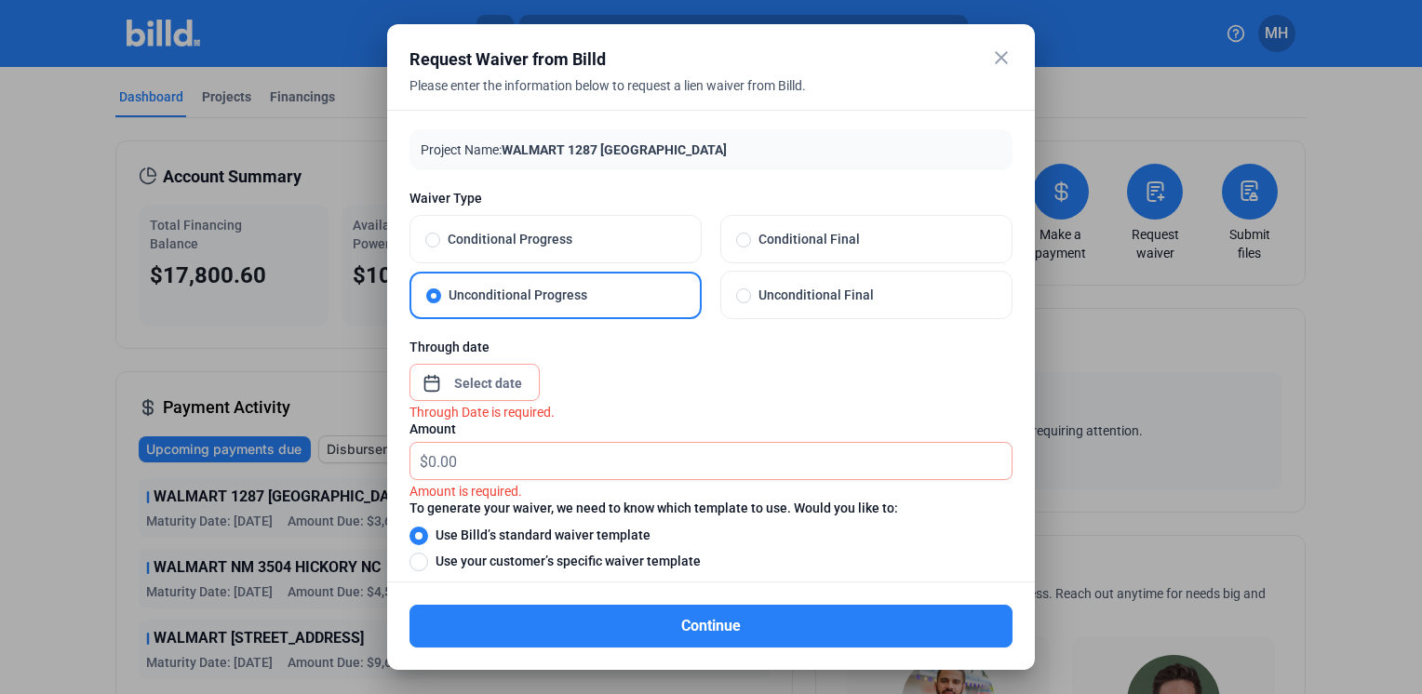
click at [482, 374] on div "close Request Waiver from Billd Please enter the information below to request a…" at bounding box center [711, 347] width 1422 height 694
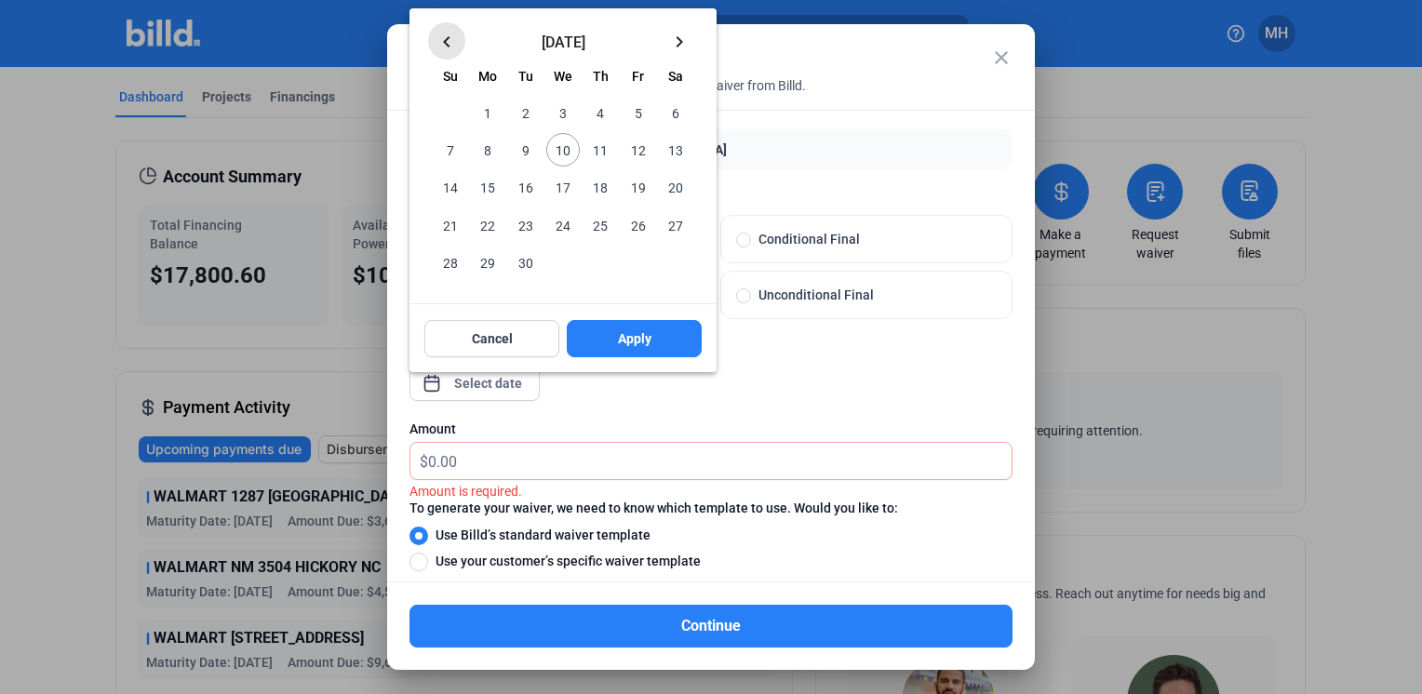
click at [441, 39] on mat-icon "keyboard_arrow_left" at bounding box center [447, 42] width 22 height 22
click at [450, 262] on span "31" at bounding box center [451, 263] width 34 height 34
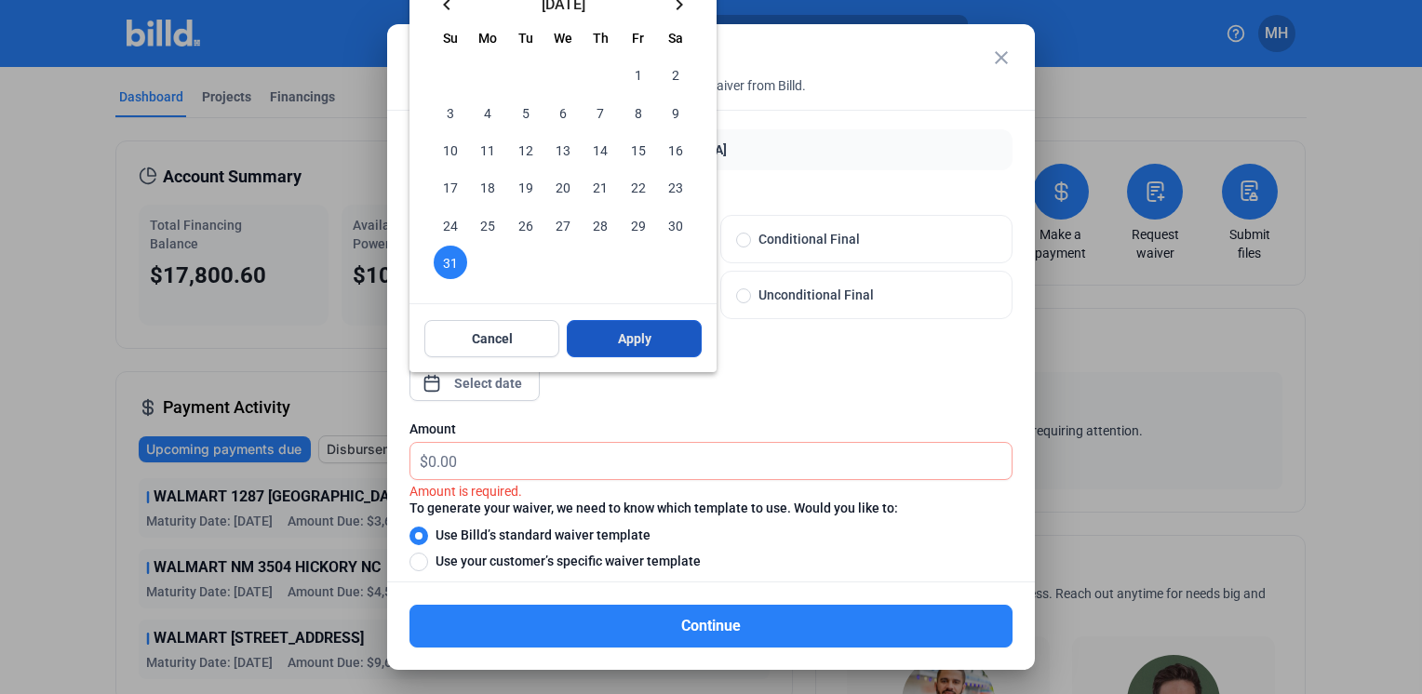
click at [646, 338] on span "Apply" at bounding box center [635, 338] width 34 height 19
type input "[DATE]"
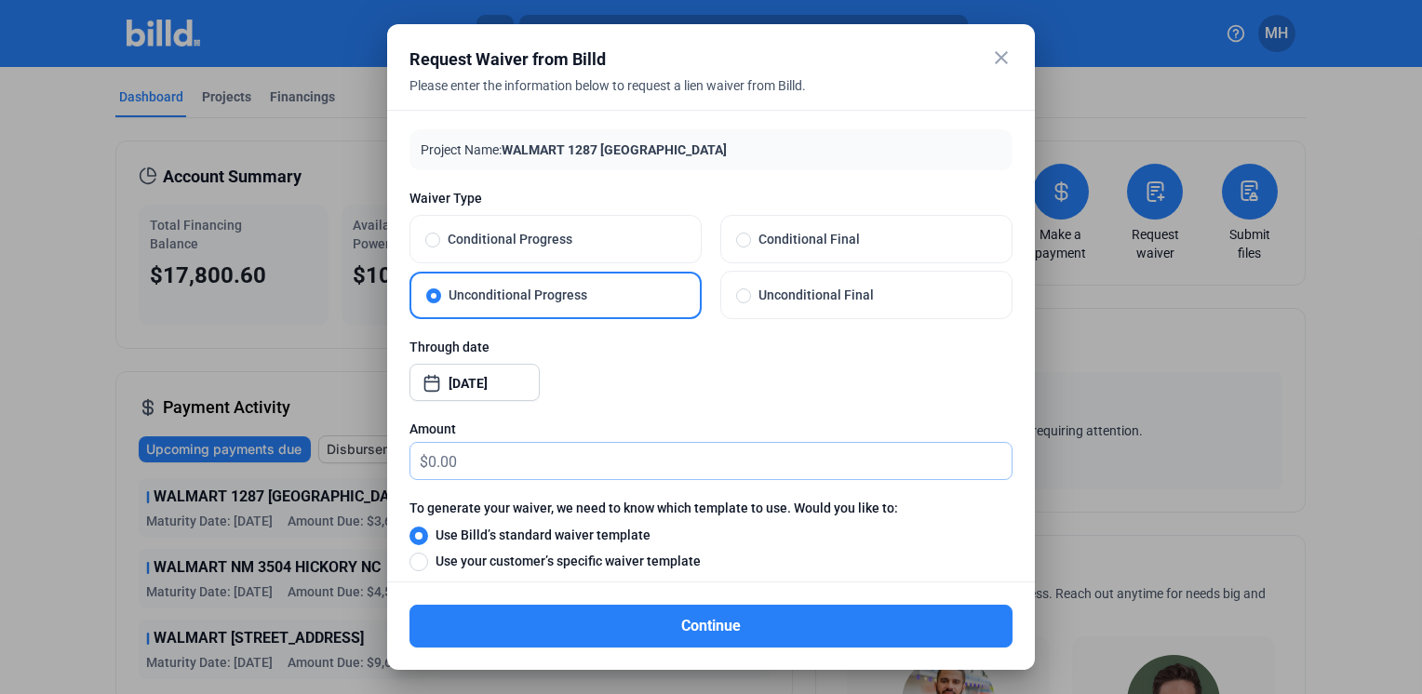
click at [527, 464] on input "text" at bounding box center [720, 461] width 584 height 36
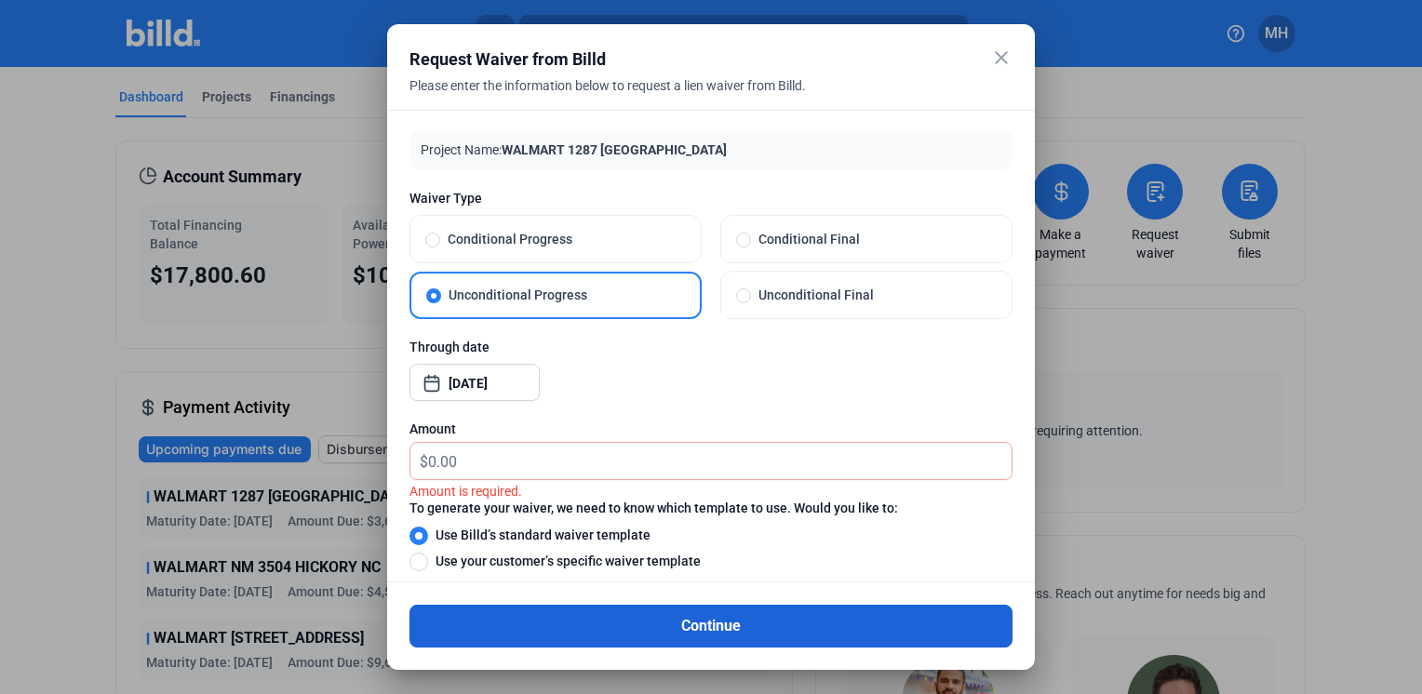
click at [699, 626] on button "Continue" at bounding box center [711, 626] width 603 height 43
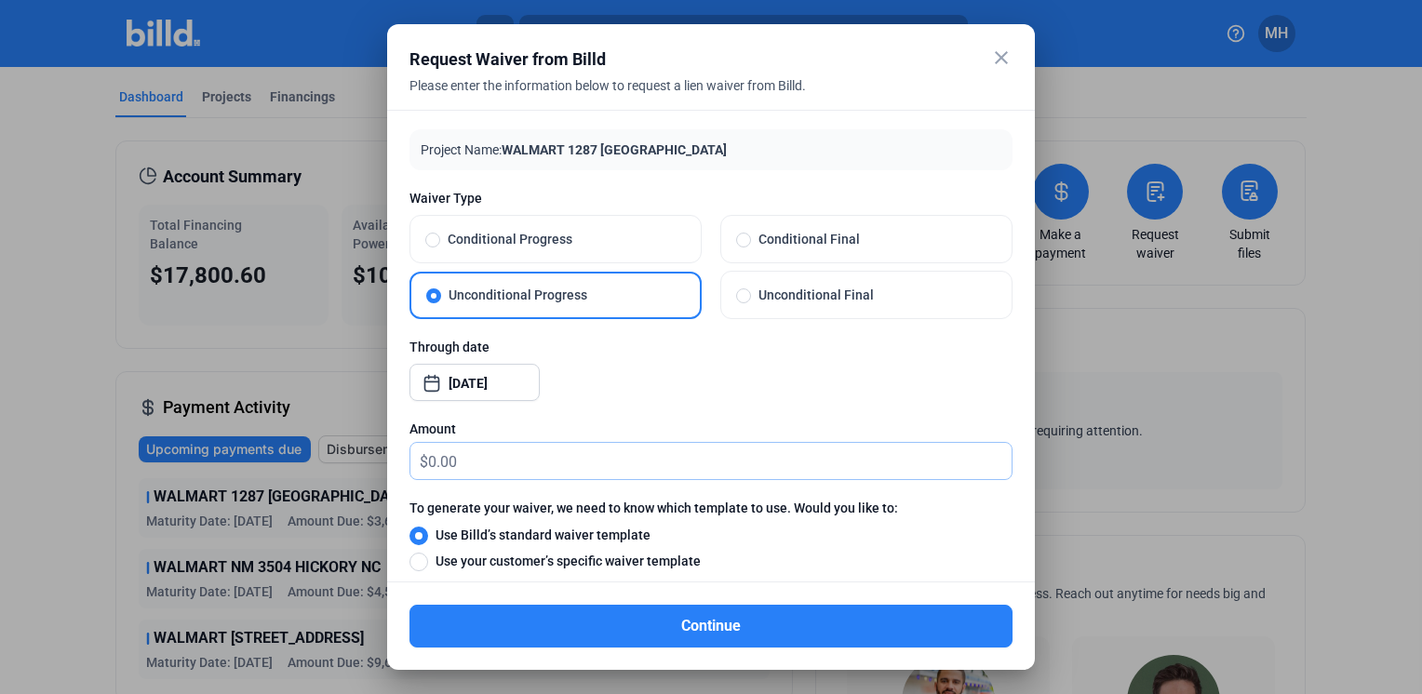
click at [465, 460] on input "text" at bounding box center [720, 461] width 584 height 36
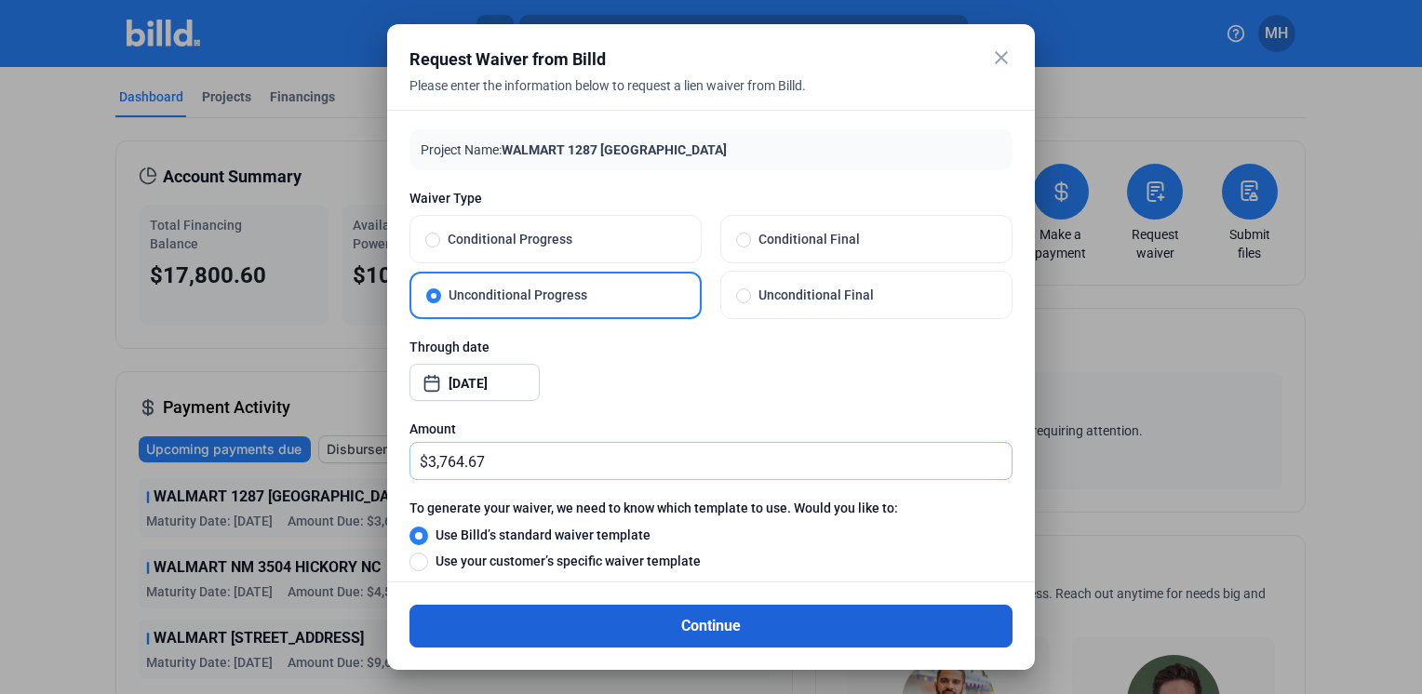
type input "3,764.67"
click at [702, 623] on button "Continue" at bounding box center [711, 626] width 603 height 43
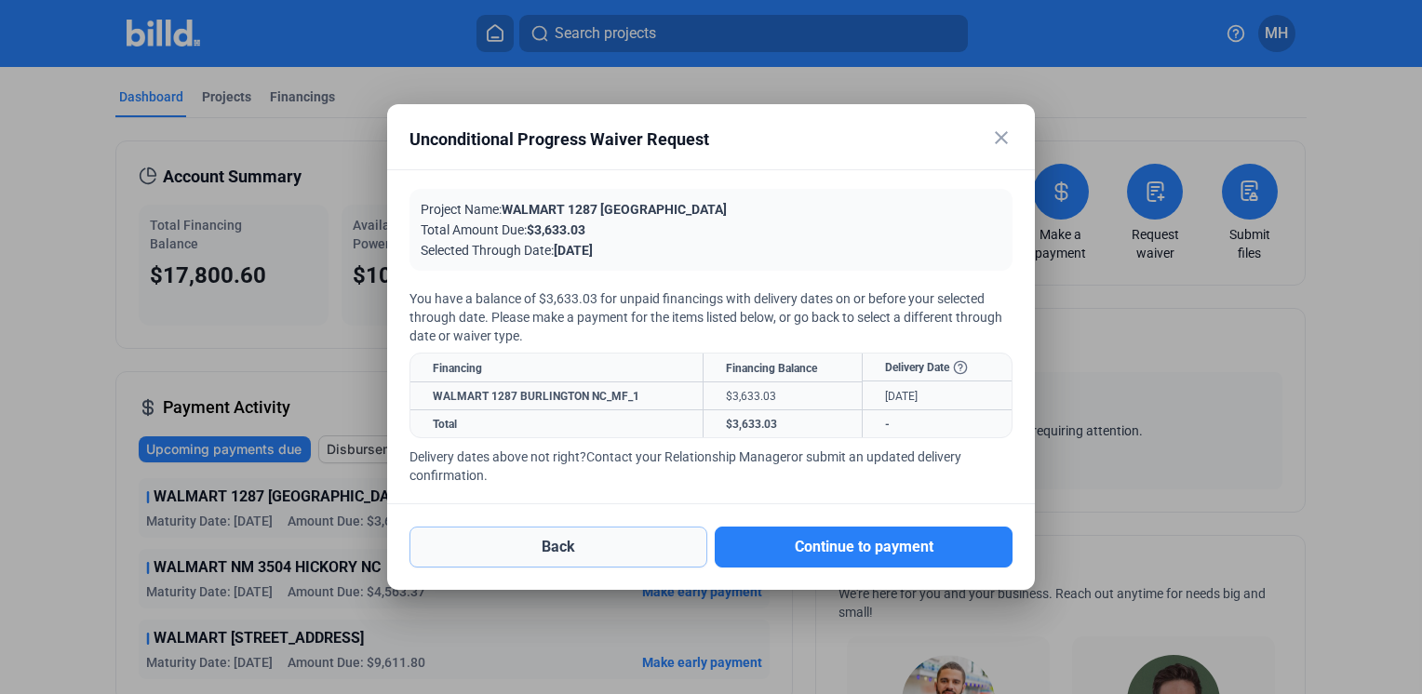
click at [562, 544] on button "Back" at bounding box center [559, 547] width 298 height 41
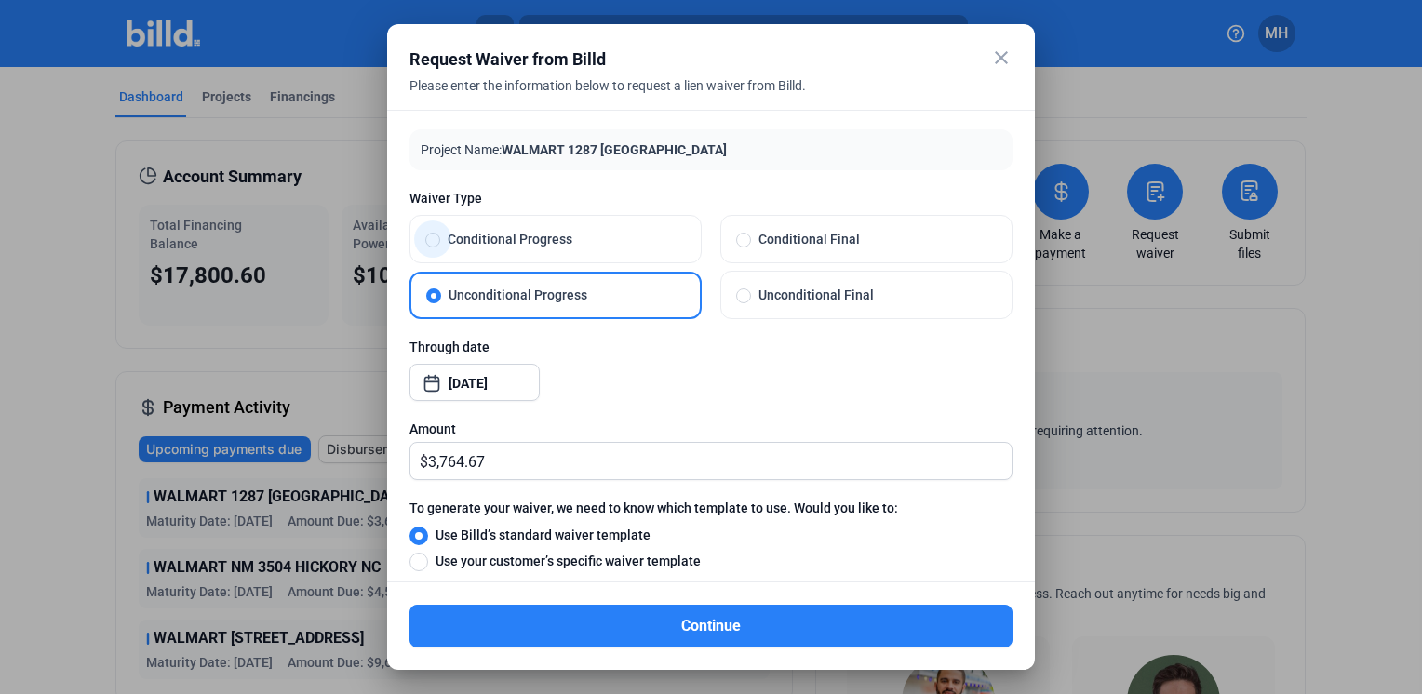
click at [436, 238] on span at bounding box center [432, 240] width 15 height 15
click at [436, 238] on input "Conditional Progress" at bounding box center [432, 239] width 15 height 17
radio input "true"
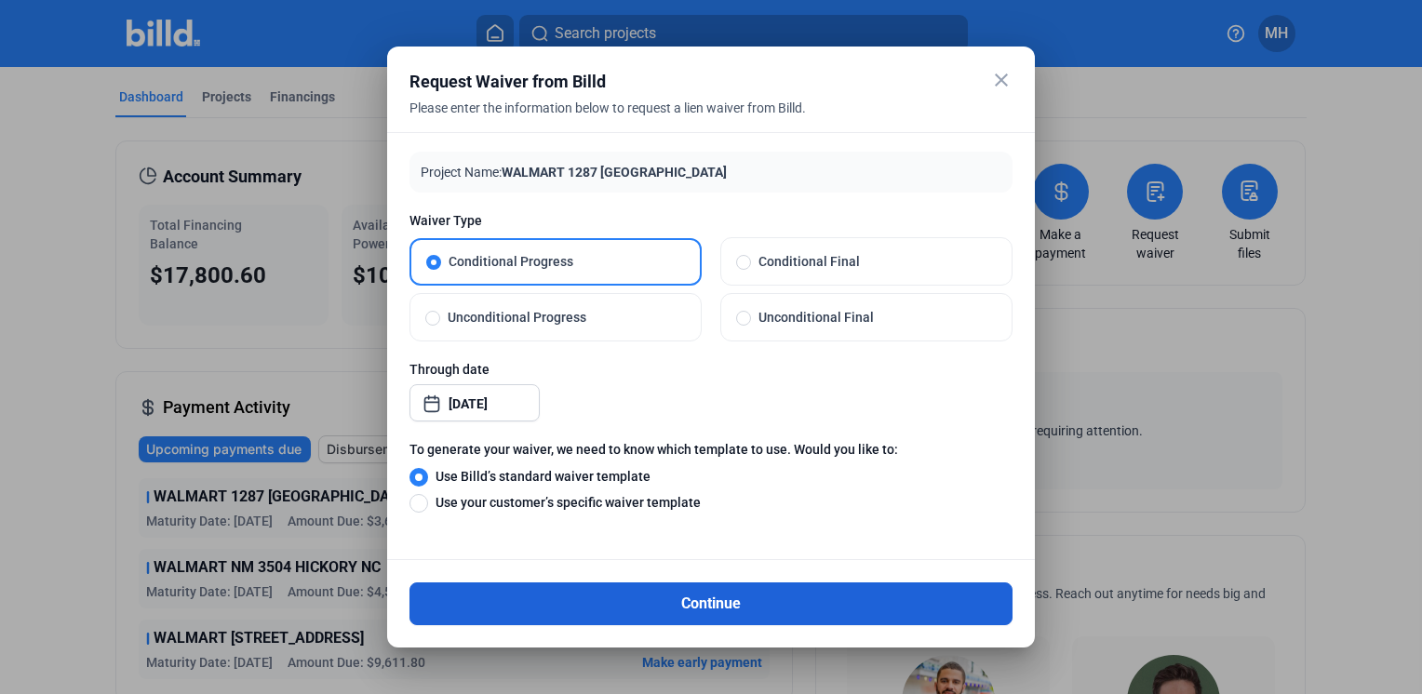
click at [724, 600] on button "Continue" at bounding box center [711, 604] width 603 height 43
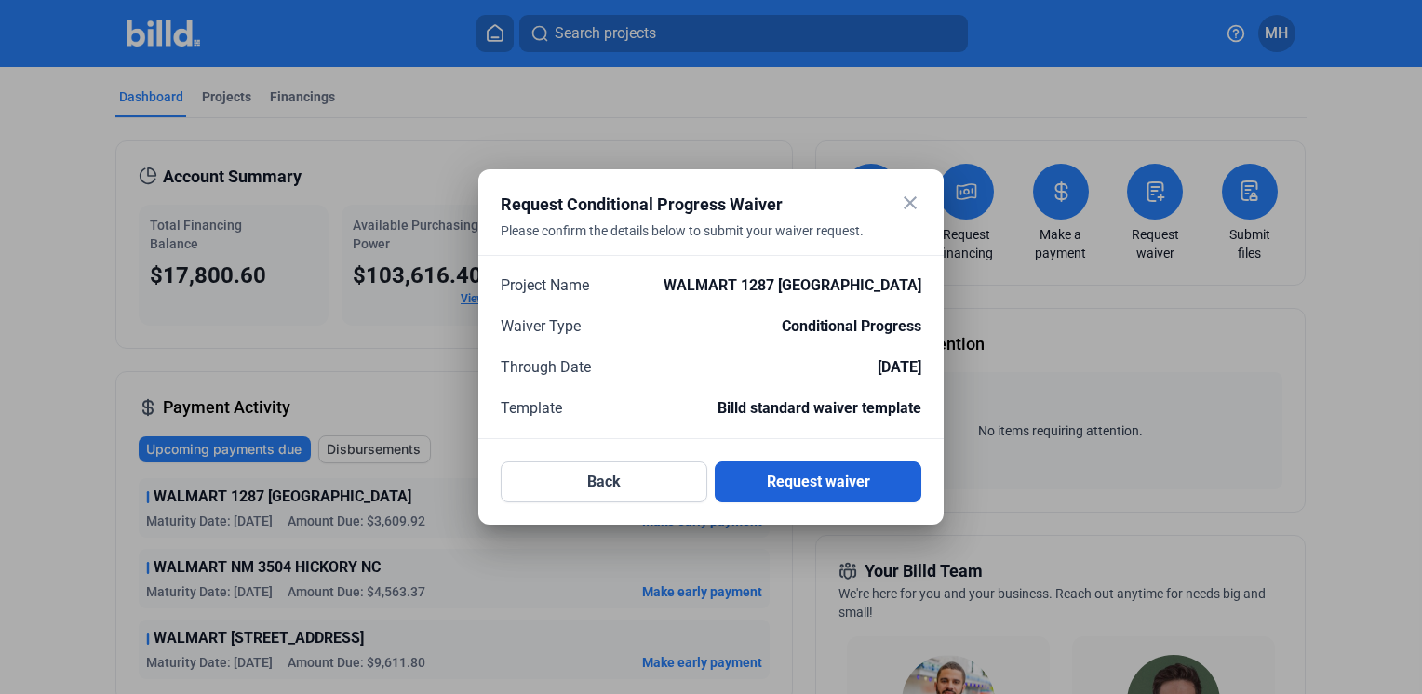
click at [825, 496] on button "Request waiver" at bounding box center [818, 482] width 207 height 41
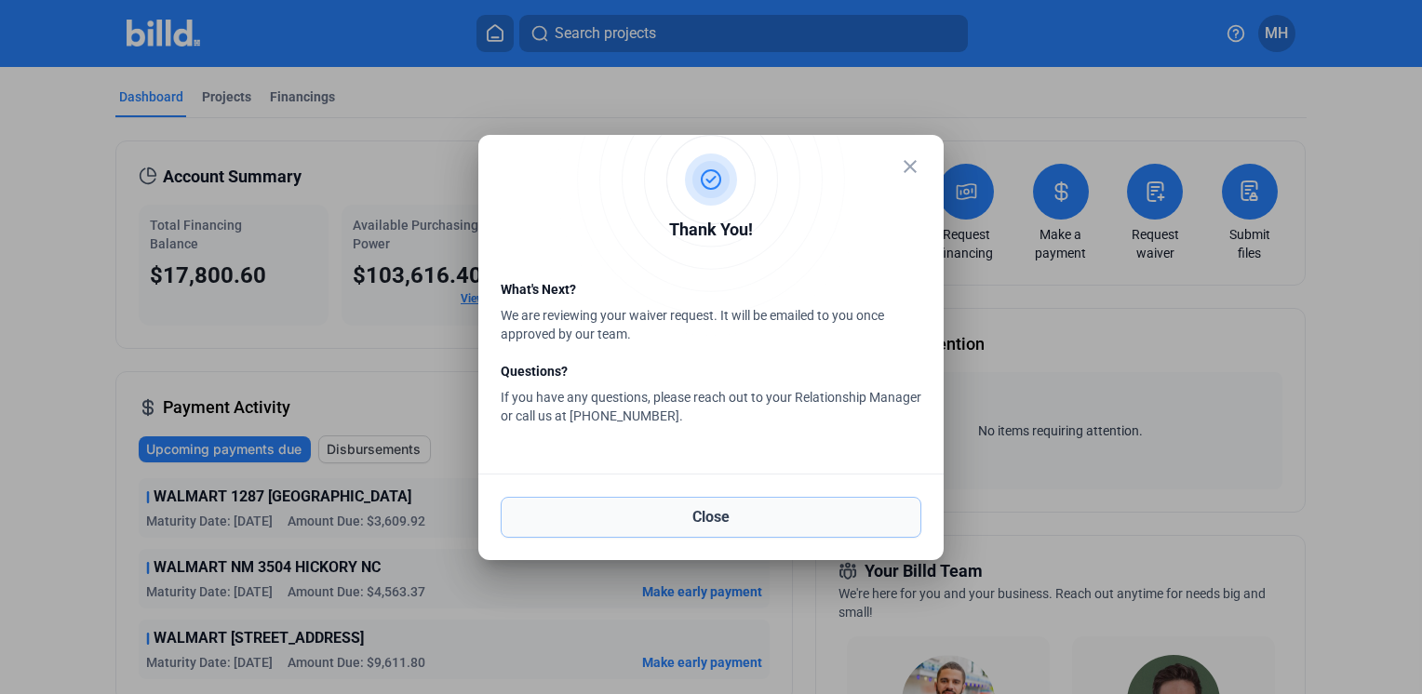
click at [715, 508] on button "Close" at bounding box center [711, 517] width 421 height 41
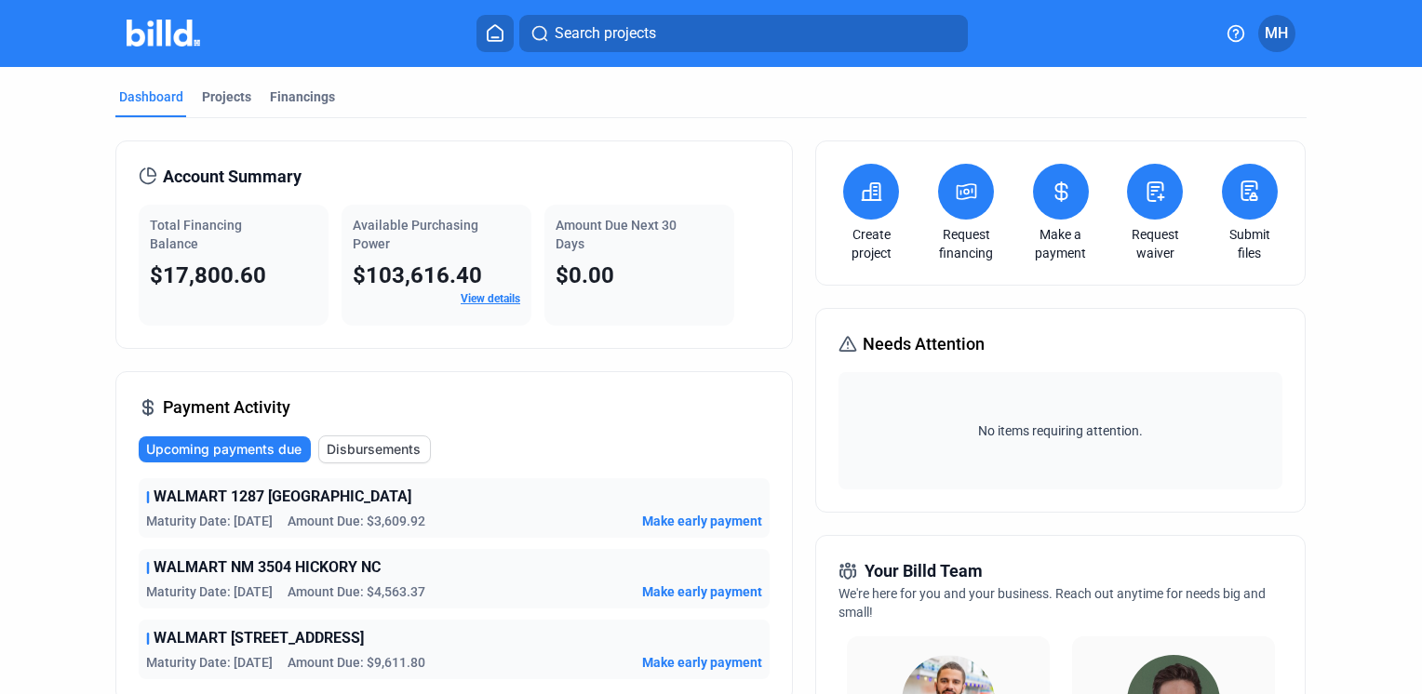
click at [1269, 28] on span "MH" at bounding box center [1276, 33] width 23 height 22
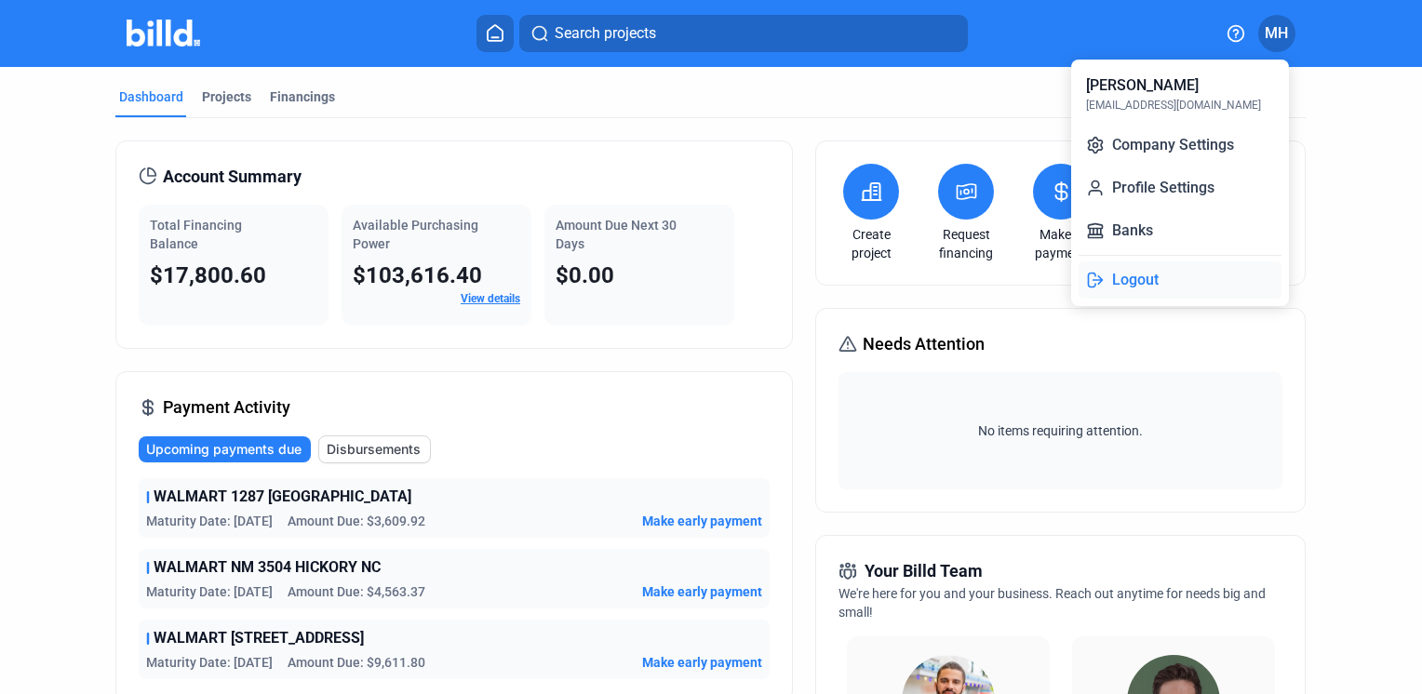
click at [1136, 275] on button "Logout" at bounding box center [1180, 280] width 203 height 37
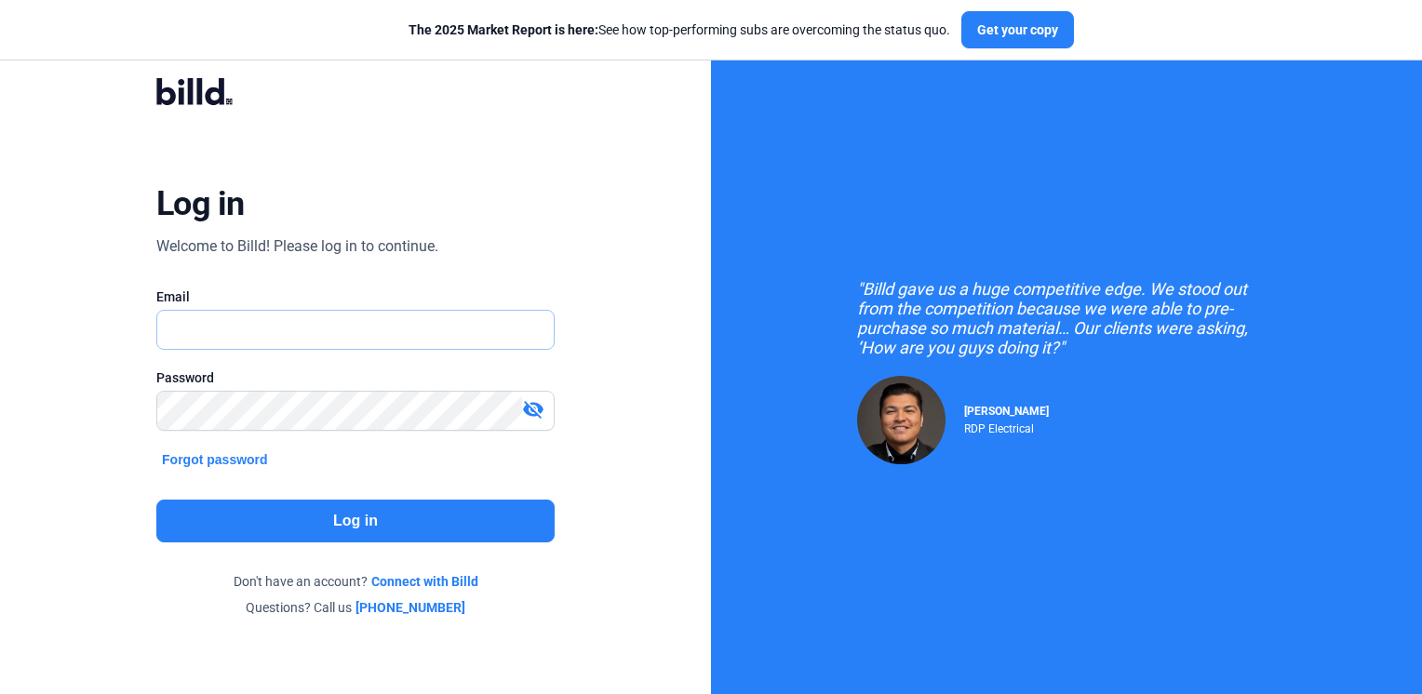
type input "[EMAIL_ADDRESS][DOMAIN_NAME]"
